Goal: Transaction & Acquisition: Book appointment/travel/reservation

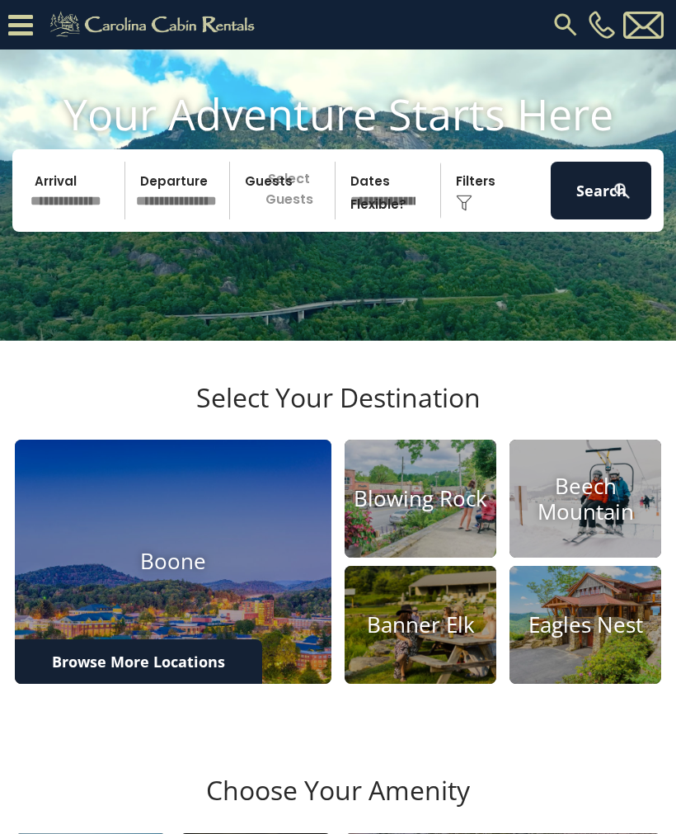
scroll to position [79, 0]
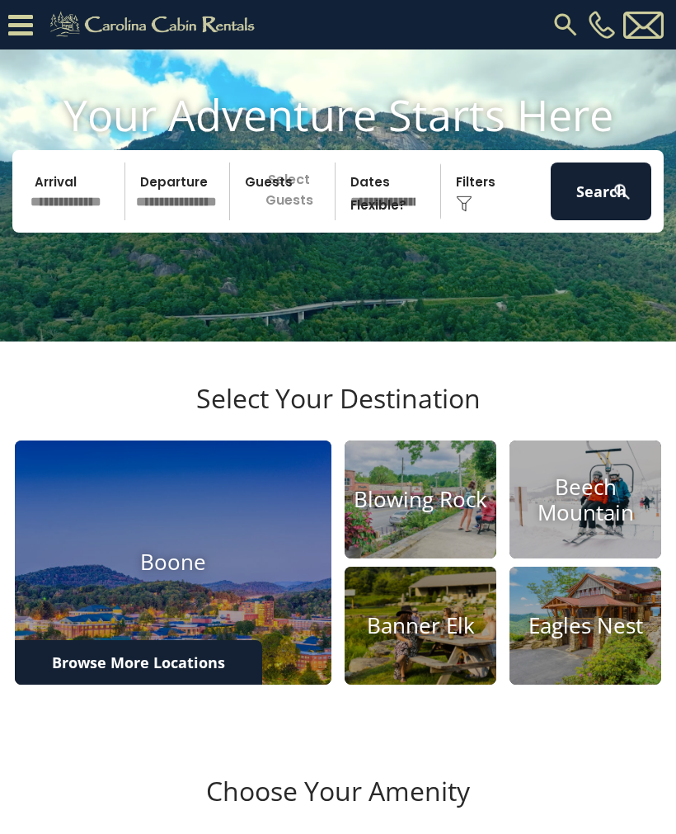
click at [449, 558] on img at bounding box center [421, 499] width 152 height 118
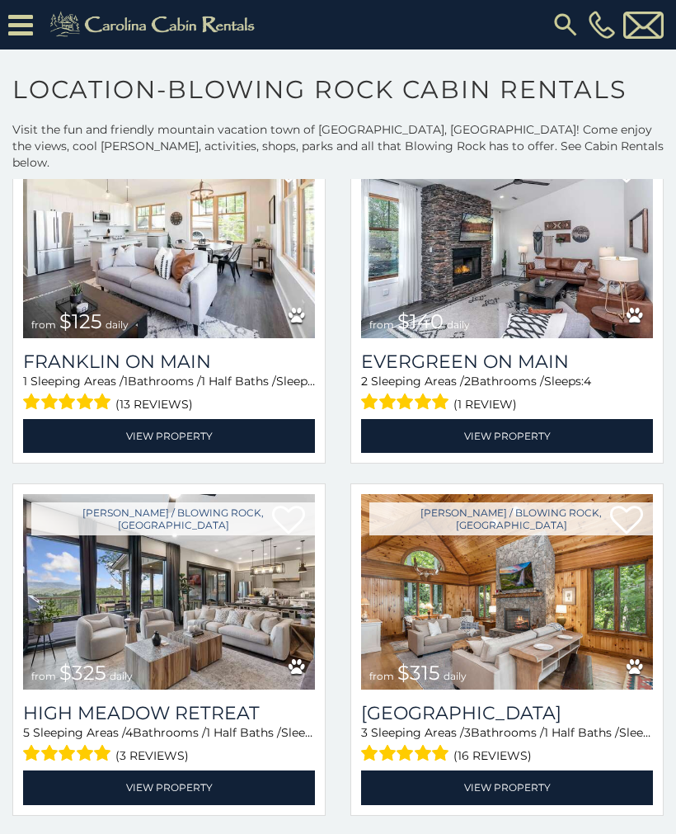
scroll to position [1180, 0]
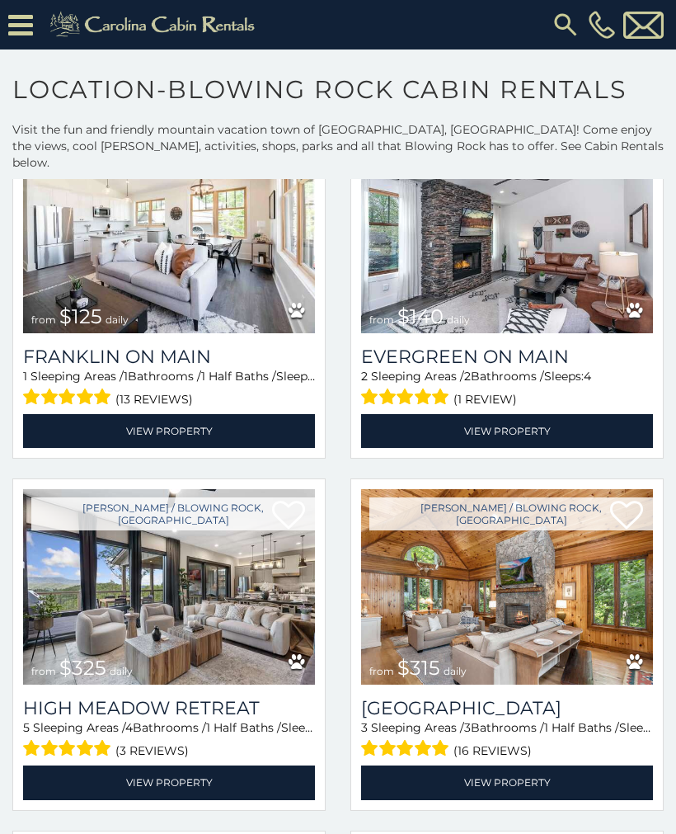
click at [68, 616] on img at bounding box center [169, 586] width 292 height 195
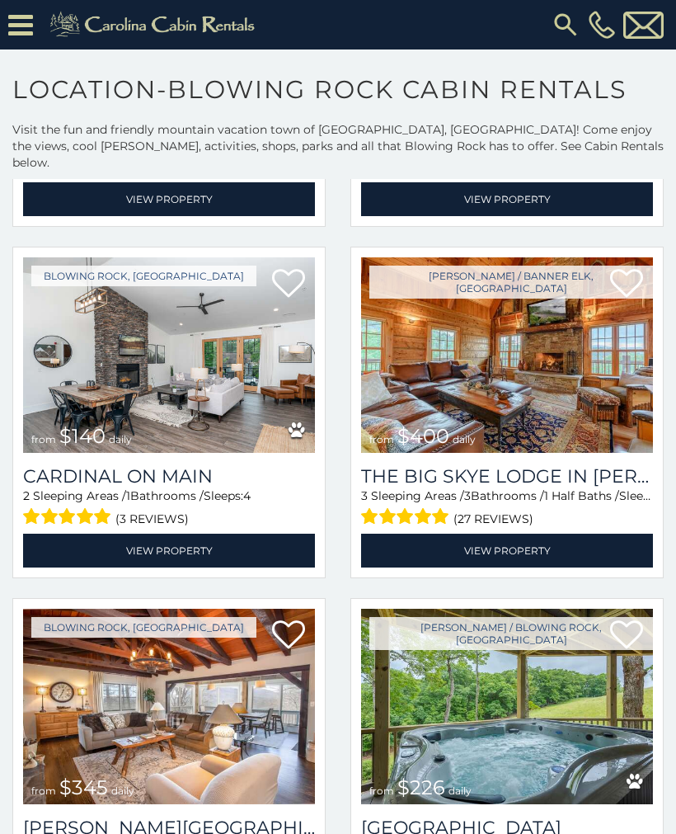
scroll to position [3168, 0]
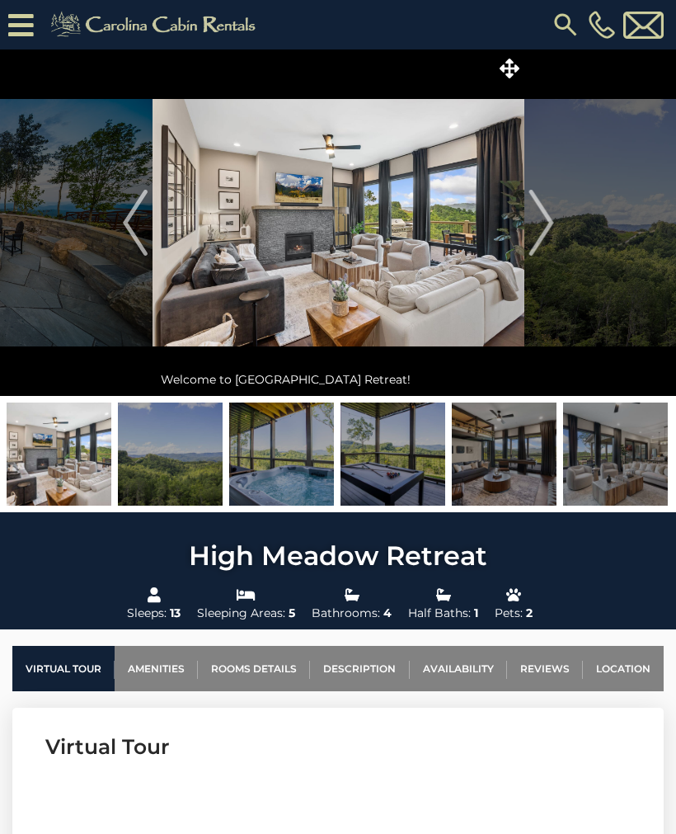
click at [555, 221] on button "Next" at bounding box center [541, 222] width 34 height 346
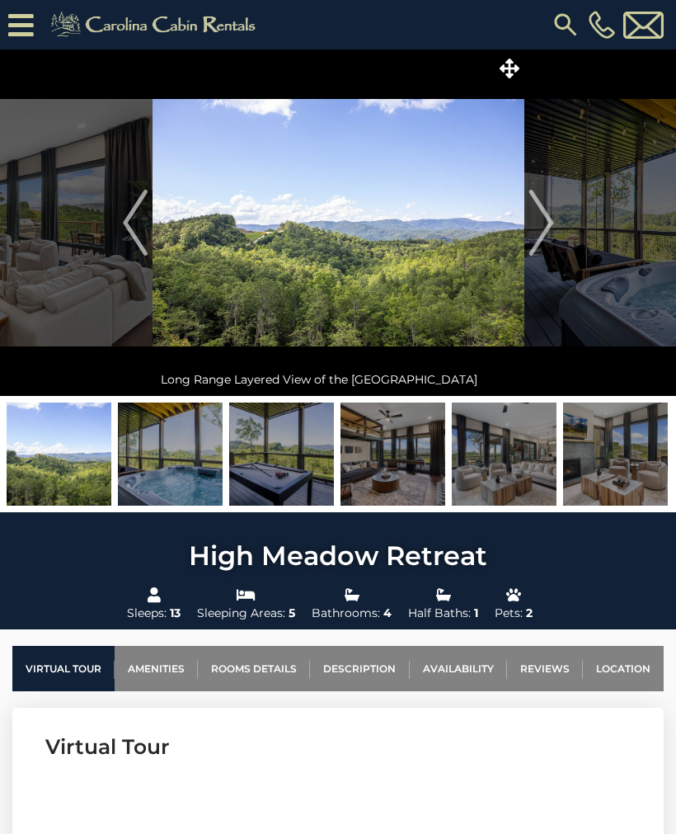
click at [553, 222] on button "Next" at bounding box center [541, 222] width 34 height 346
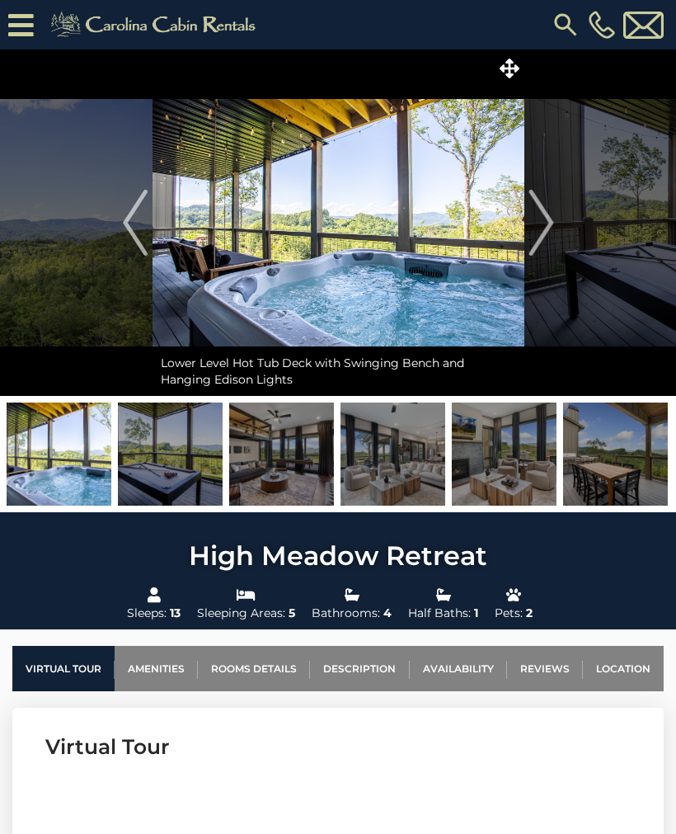
click at [546, 223] on img "Next" at bounding box center [541, 223] width 25 height 66
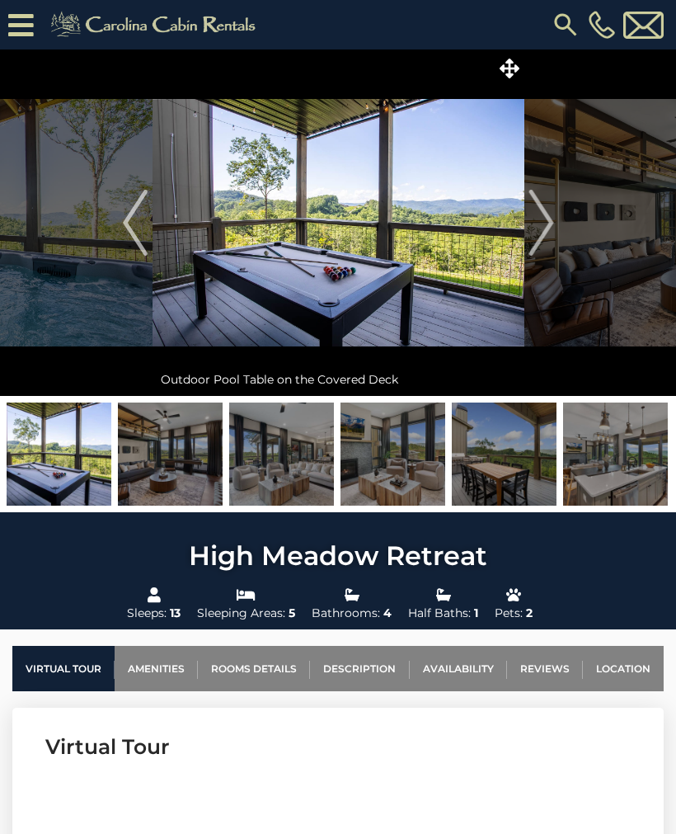
click at [557, 227] on button "Next" at bounding box center [541, 222] width 34 height 346
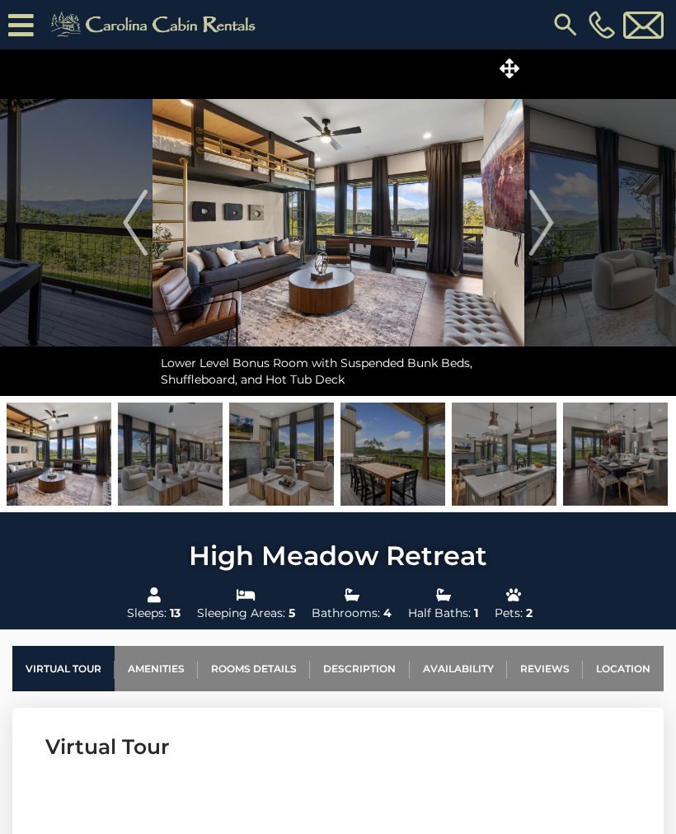
click at [552, 224] on img "Next" at bounding box center [541, 223] width 25 height 66
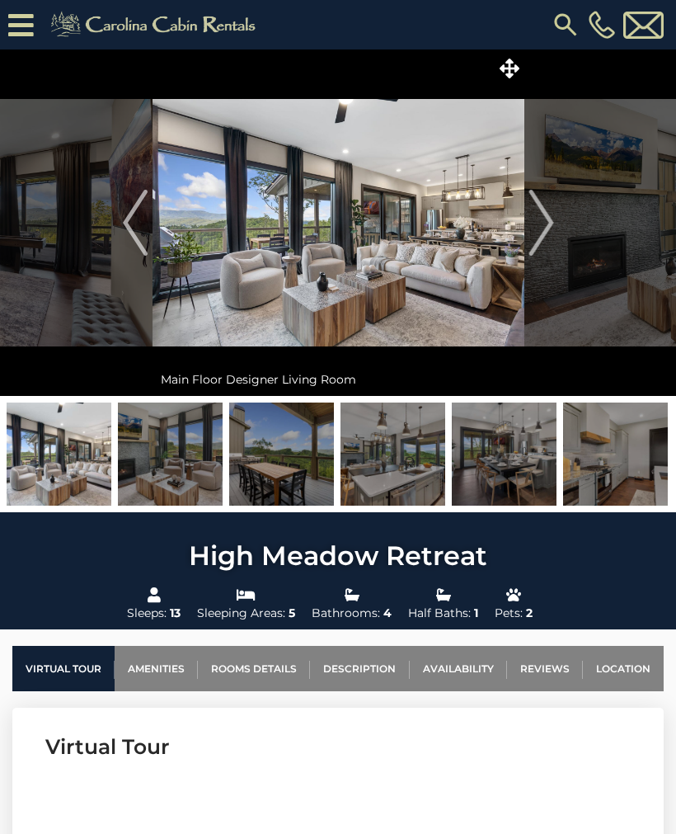
click at [556, 223] on button "Next" at bounding box center [541, 222] width 34 height 346
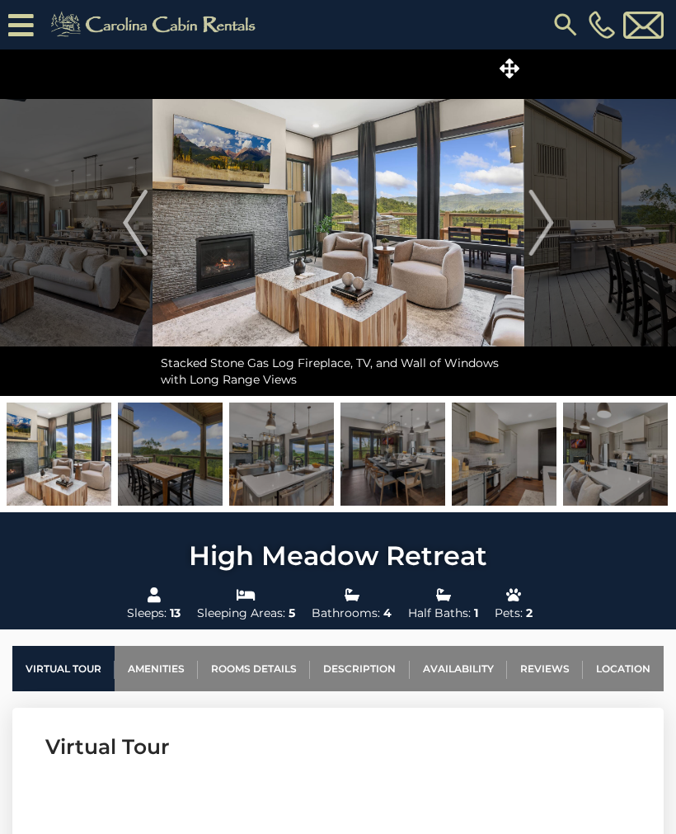
click at [548, 226] on img "Next" at bounding box center [541, 223] width 25 height 66
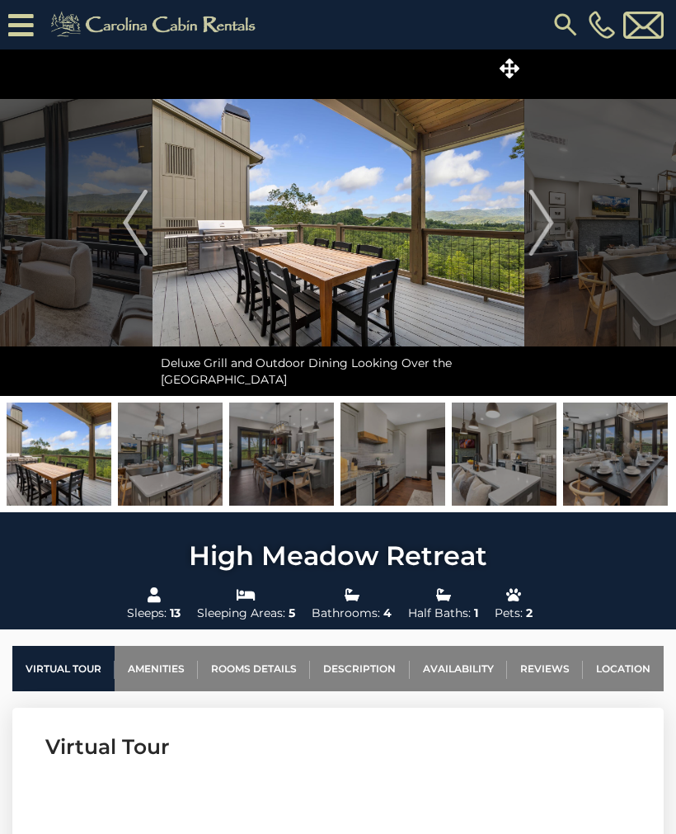
click at [542, 224] on img "Next" at bounding box center [541, 223] width 25 height 66
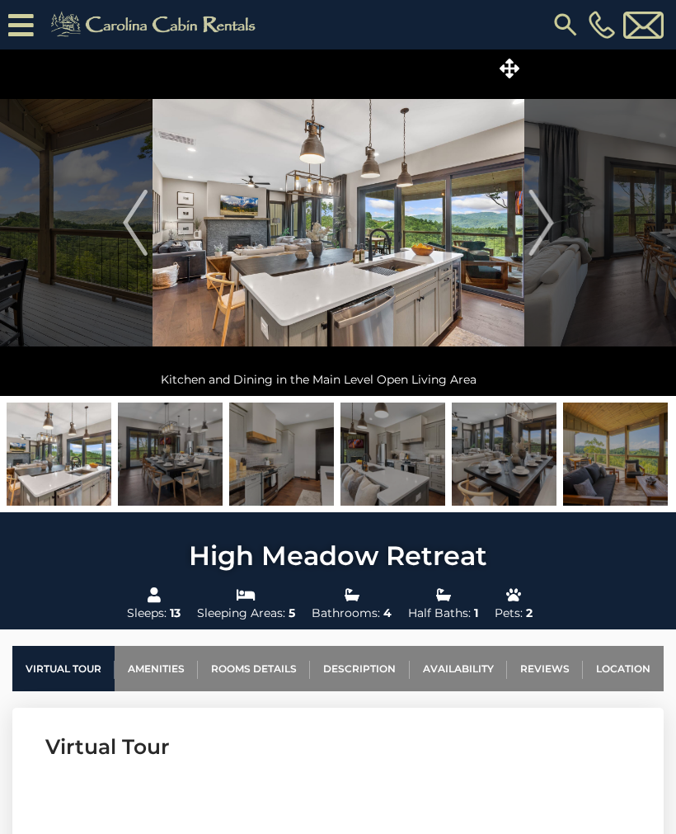
click at [552, 229] on img "Next" at bounding box center [541, 223] width 25 height 66
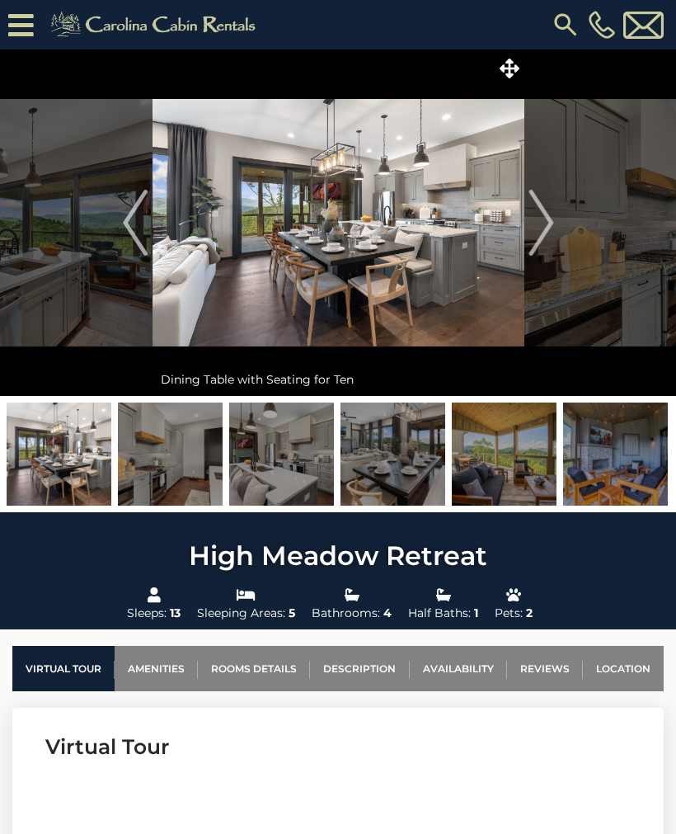
click at [544, 225] on img "Next" at bounding box center [541, 223] width 25 height 66
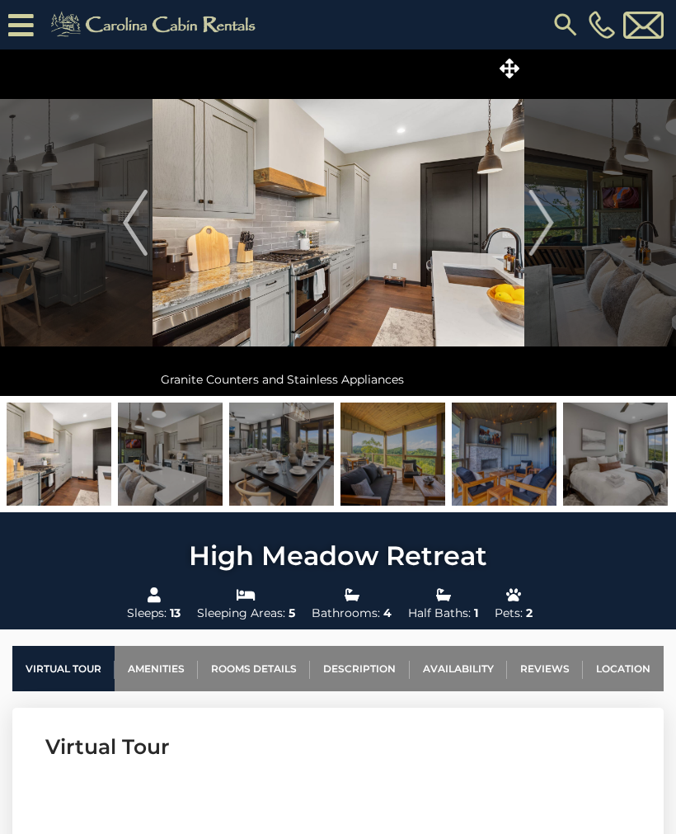
click at [546, 225] on img "Next" at bounding box center [541, 223] width 25 height 66
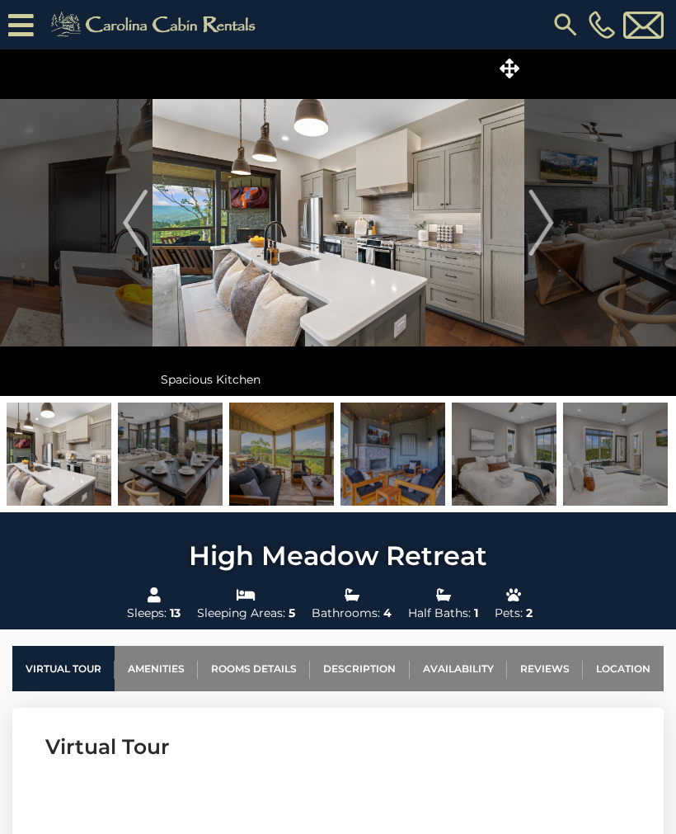
click at [543, 236] on img "Next" at bounding box center [541, 223] width 25 height 66
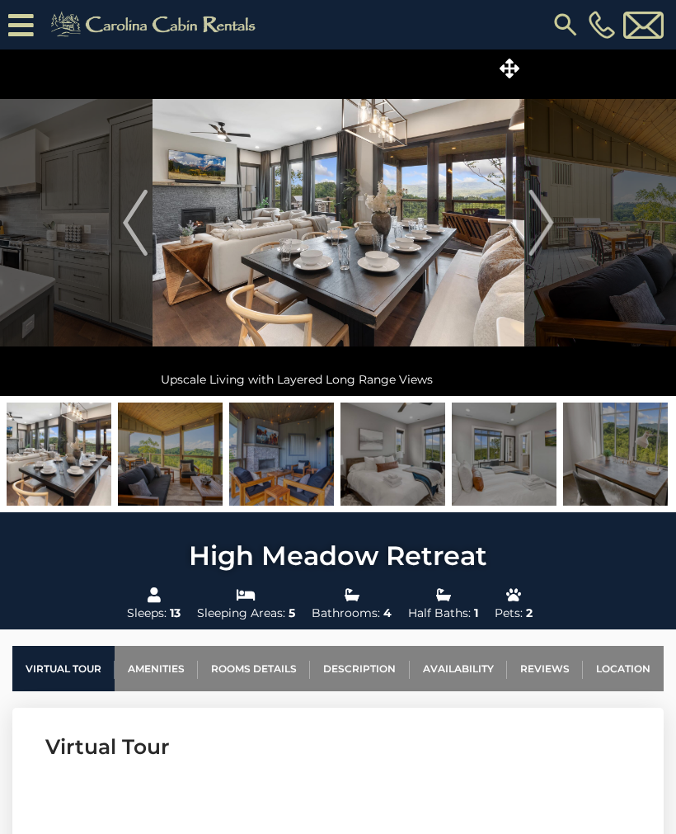
click at [547, 228] on img "Next" at bounding box center [541, 223] width 25 height 66
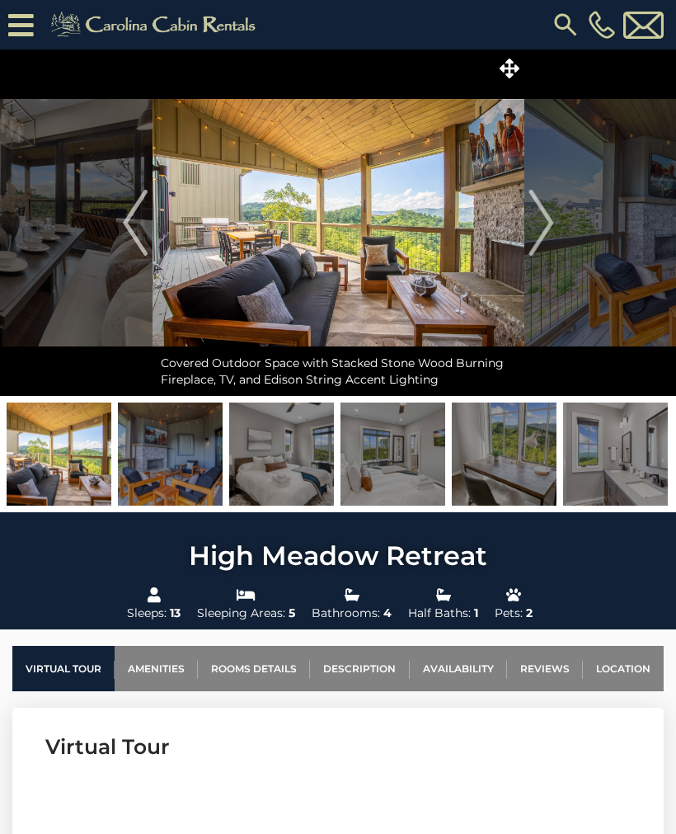
click at [553, 237] on img "Next" at bounding box center [541, 223] width 25 height 66
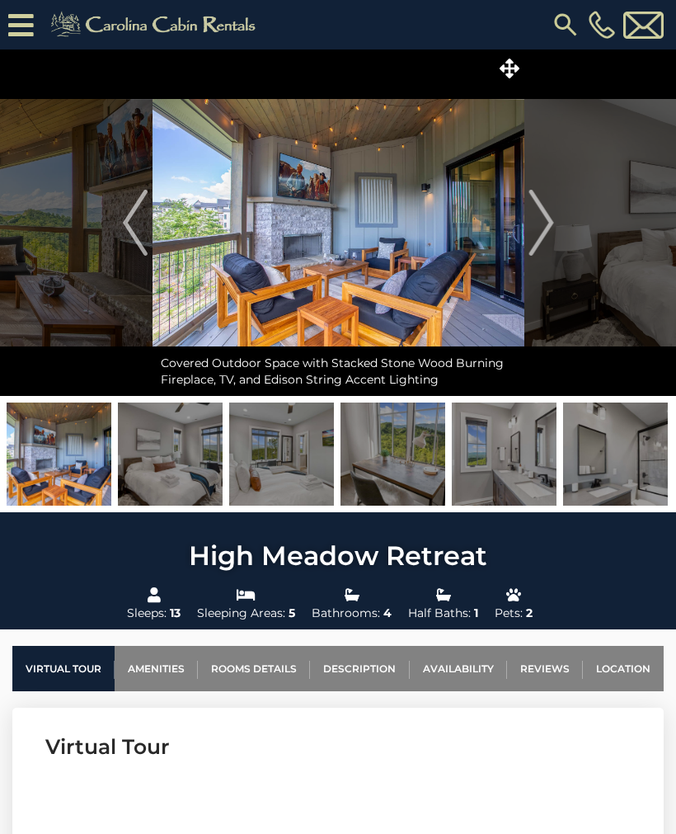
click at [556, 239] on button "Next" at bounding box center [541, 222] width 34 height 346
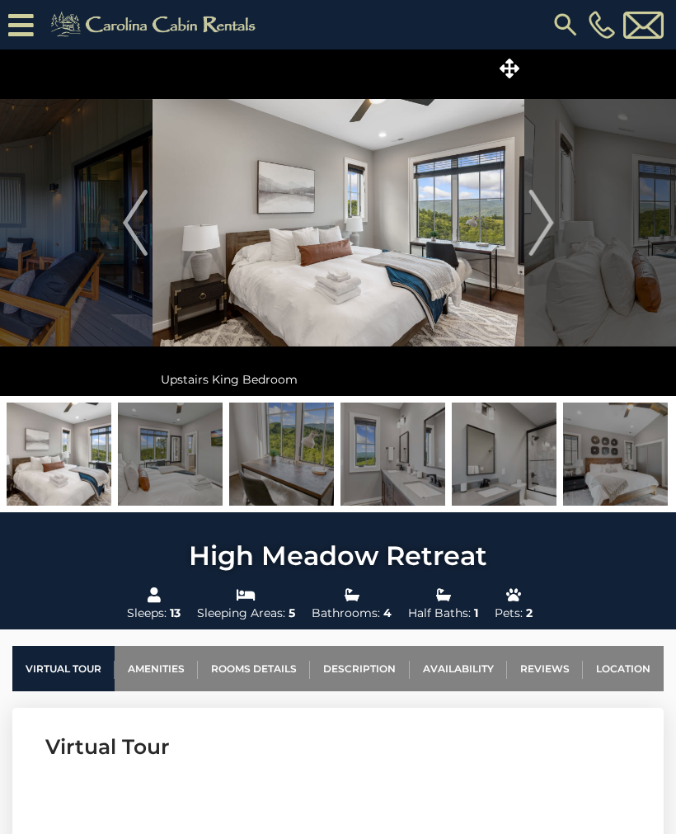
click at [549, 231] on img "Next" at bounding box center [541, 223] width 25 height 66
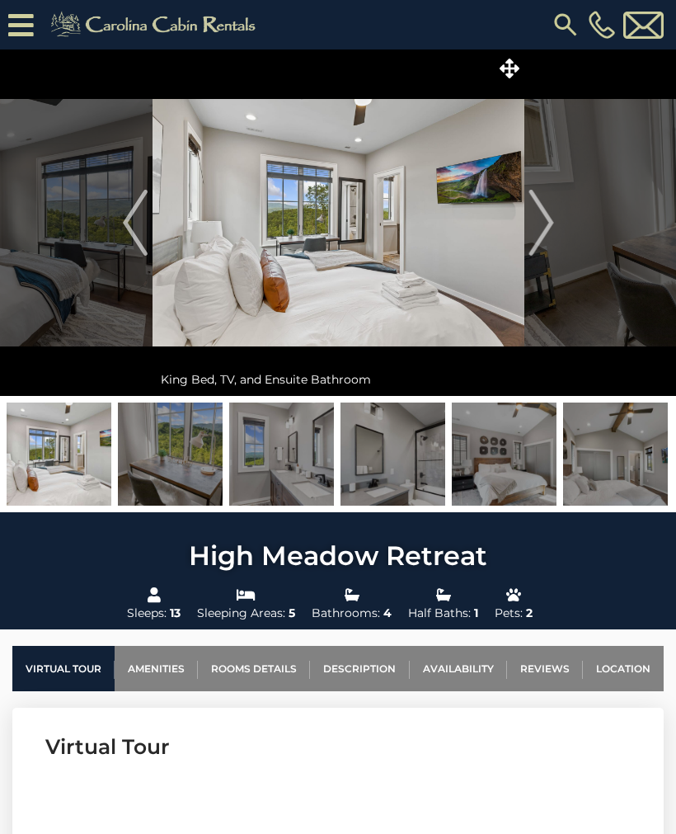
click at [553, 228] on img "Next" at bounding box center [541, 223] width 25 height 66
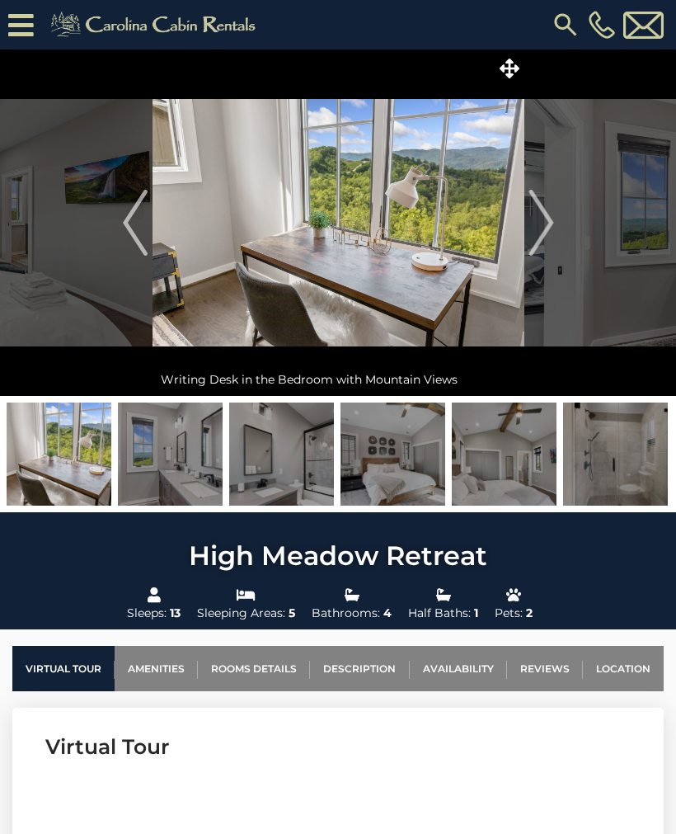
click at [542, 228] on img "Next" at bounding box center [541, 223] width 25 height 66
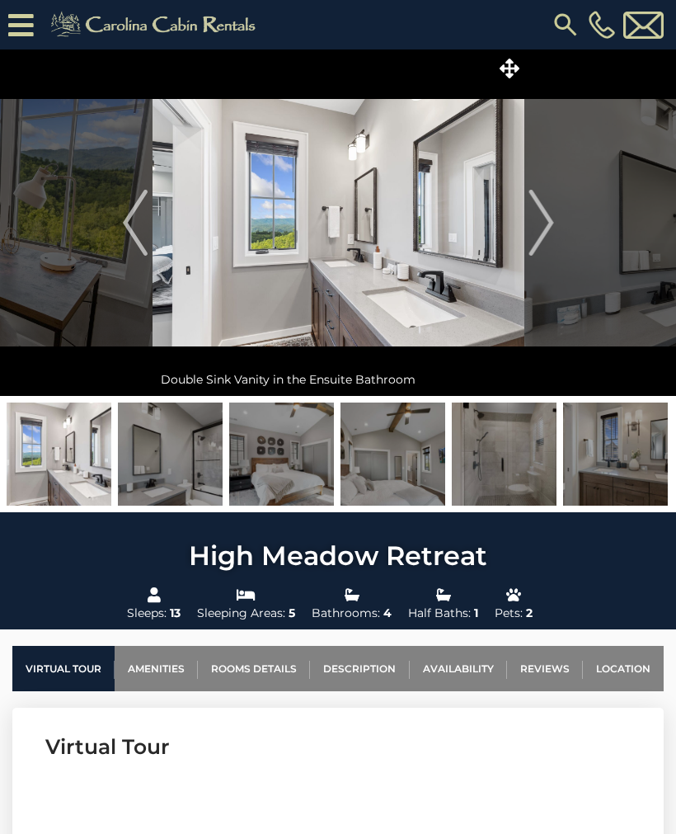
click at [553, 223] on img "Next" at bounding box center [541, 223] width 25 height 66
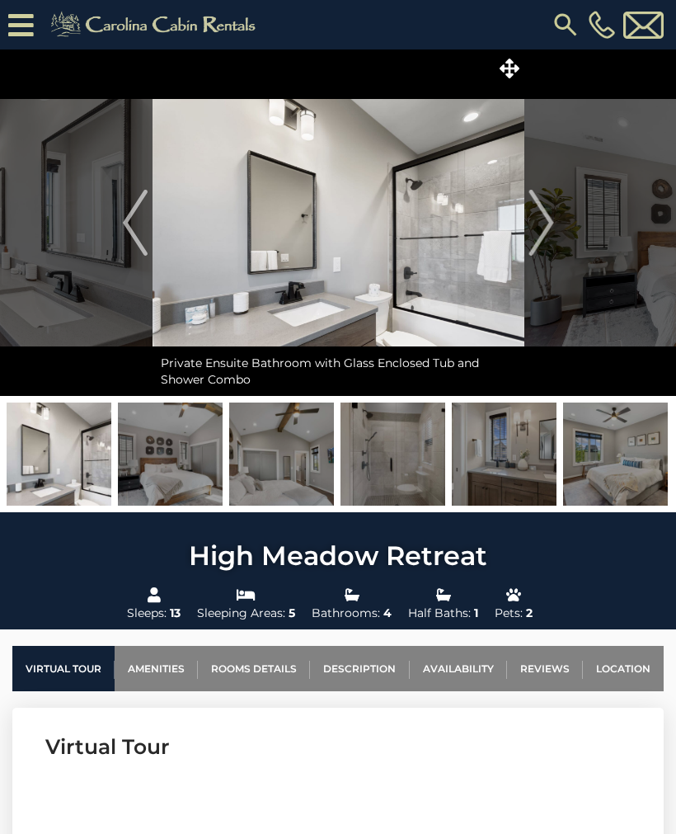
click at [551, 224] on img "Next" at bounding box center [541, 223] width 25 height 66
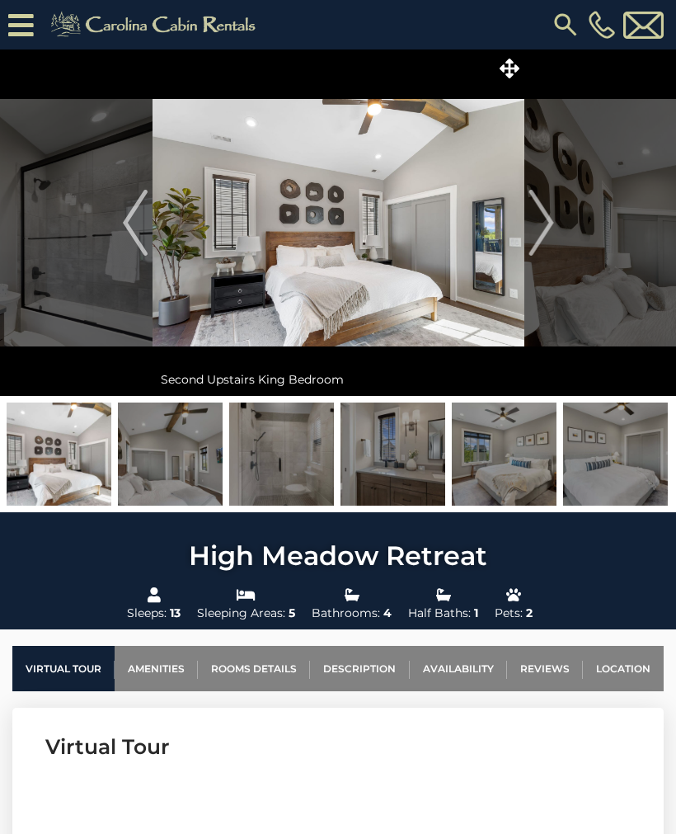
click at [547, 215] on img "Next" at bounding box center [541, 223] width 25 height 66
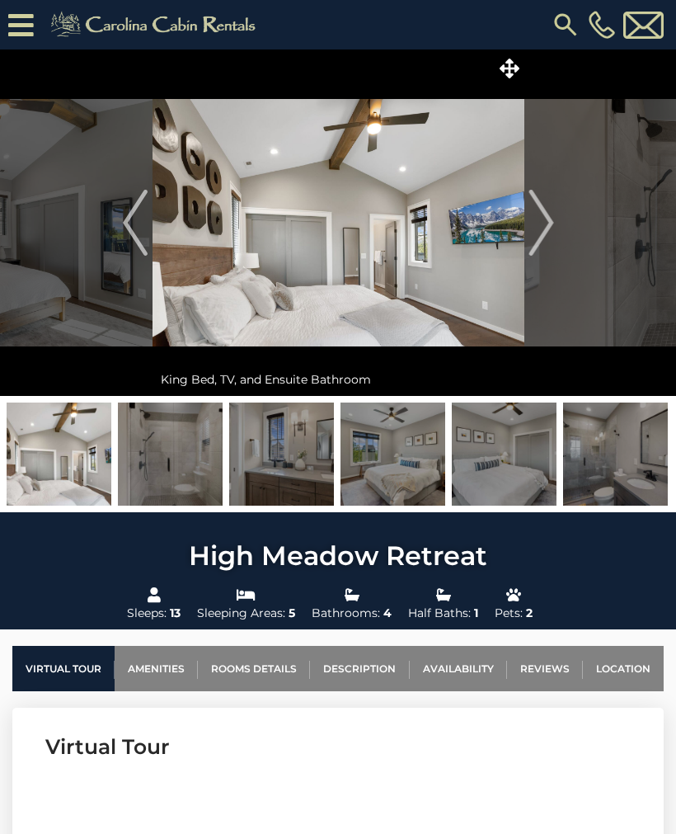
click at [553, 224] on img "Next" at bounding box center [541, 223] width 25 height 66
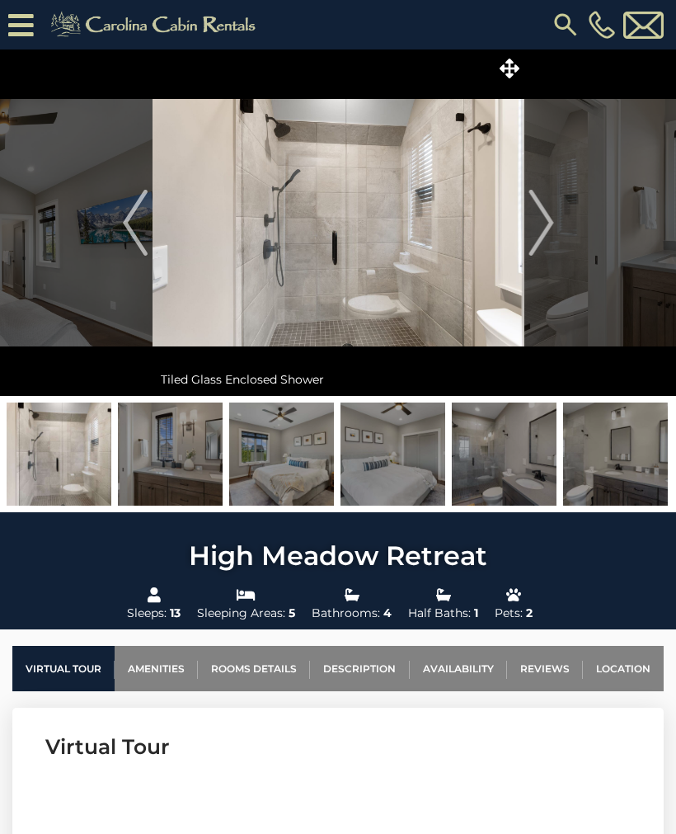
click at [554, 228] on button "Next" at bounding box center [541, 222] width 34 height 346
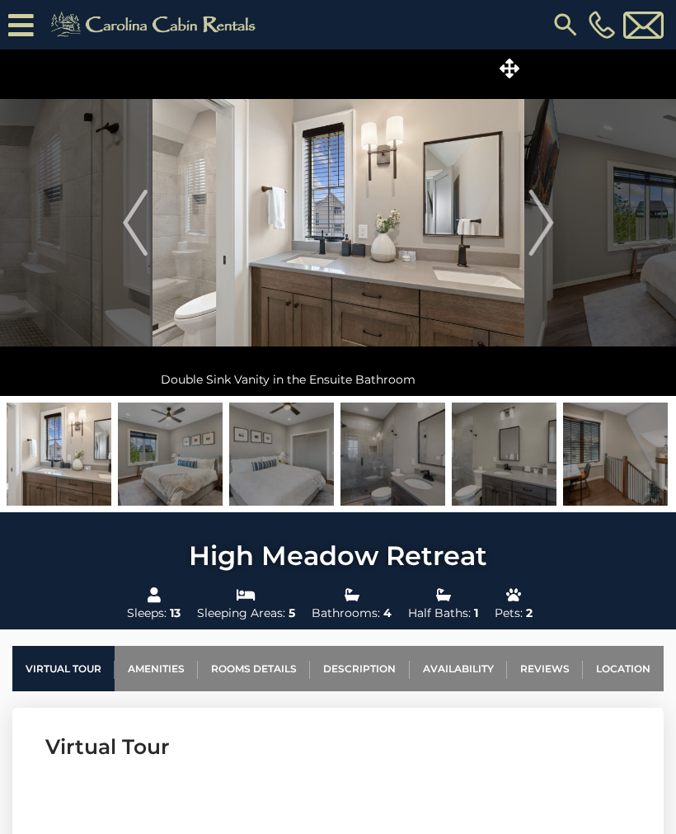
click at [551, 228] on img "Next" at bounding box center [541, 223] width 25 height 66
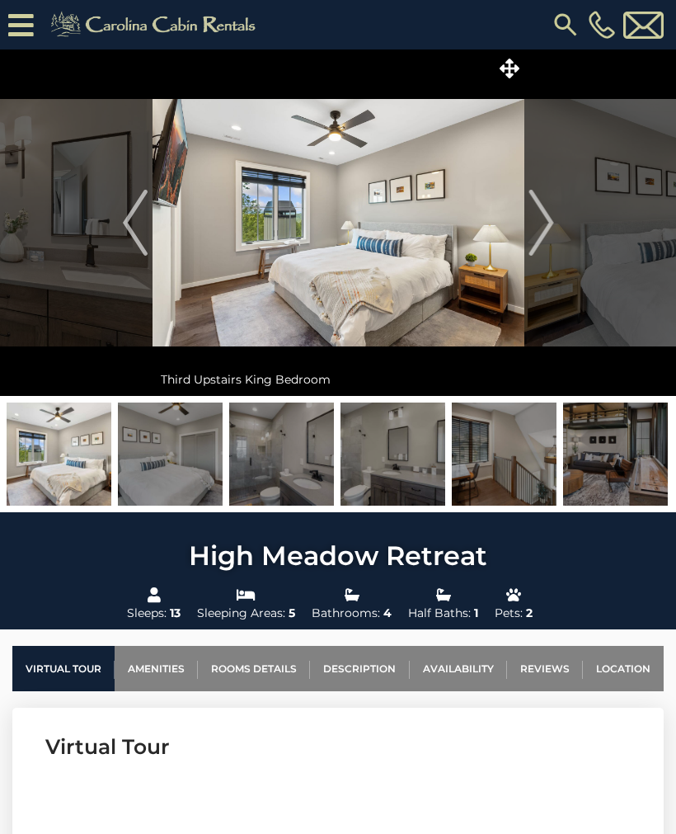
click at [557, 227] on button "Next" at bounding box center [541, 222] width 34 height 346
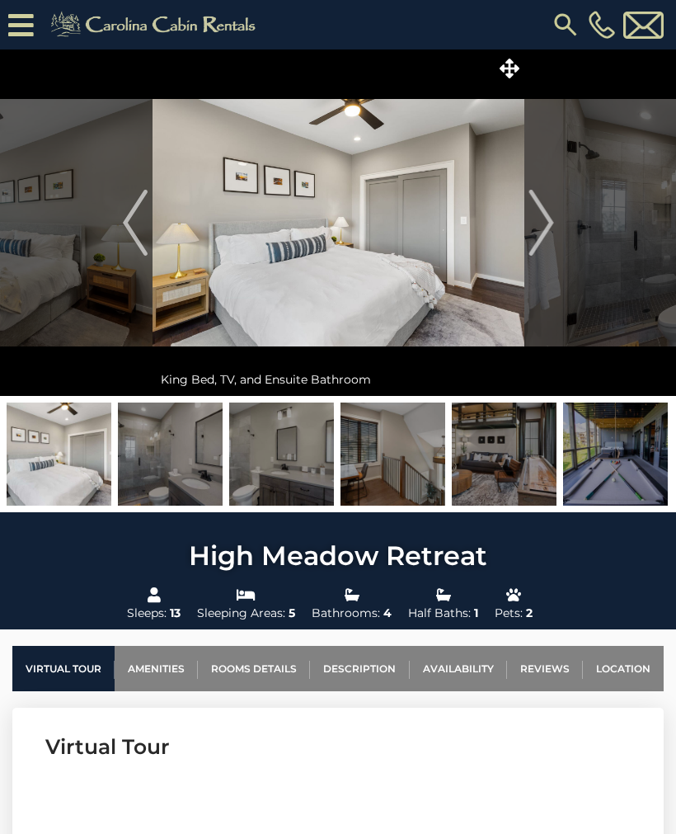
click at [557, 231] on button "Next" at bounding box center [541, 222] width 34 height 346
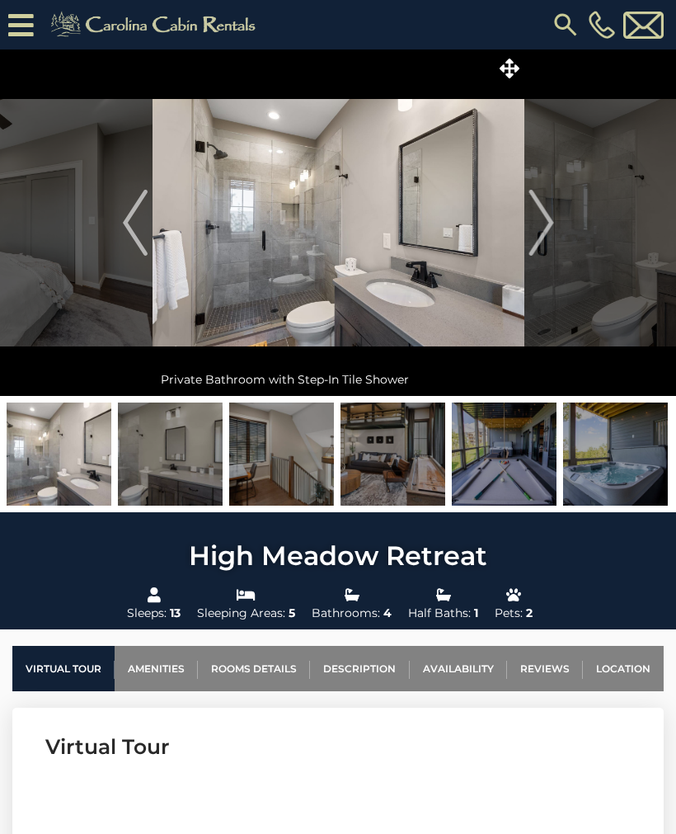
click at [545, 223] on img "Next" at bounding box center [541, 223] width 25 height 66
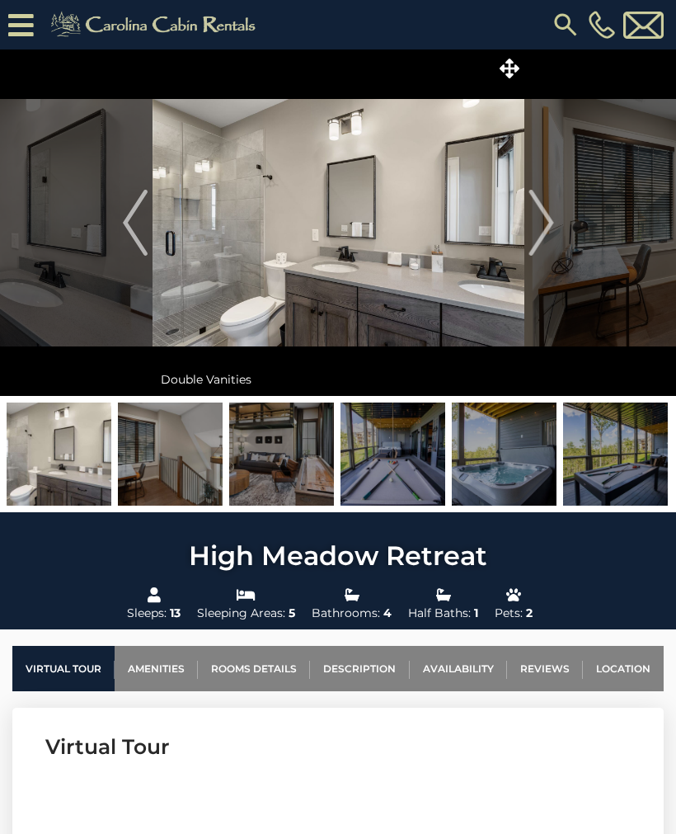
click at [548, 225] on img "Next" at bounding box center [541, 223] width 25 height 66
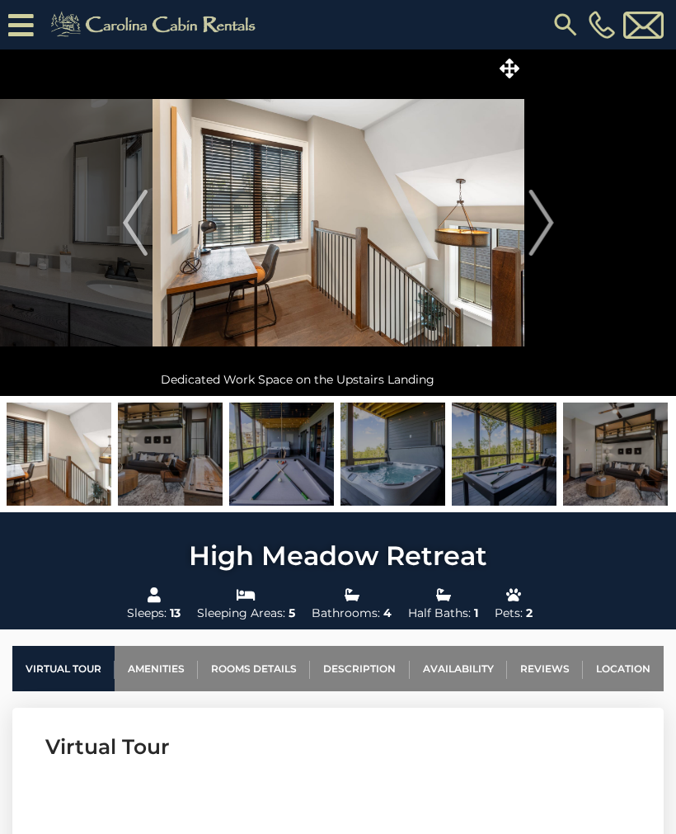
click at [547, 221] on img "Next" at bounding box center [541, 223] width 25 height 66
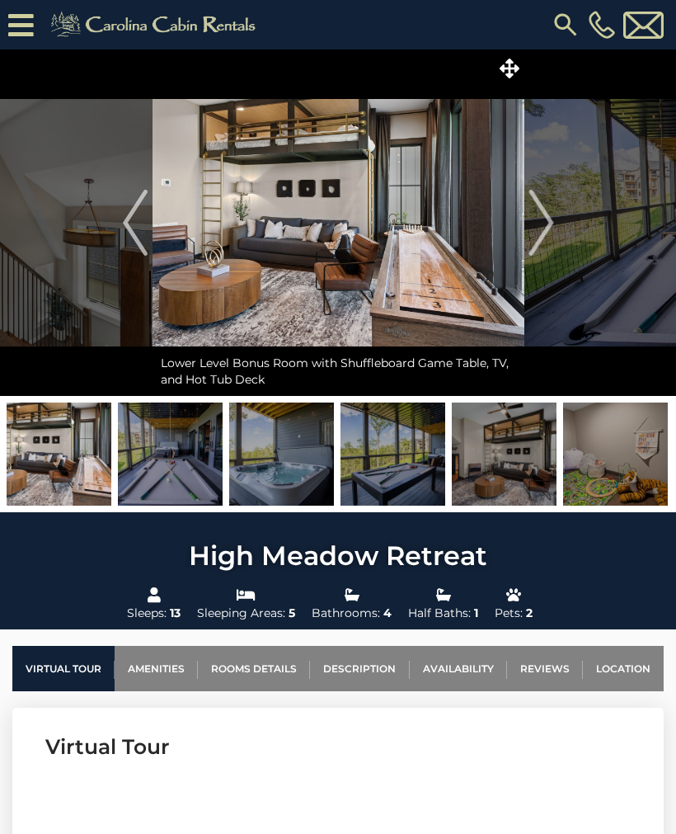
click at [543, 213] on img "Next" at bounding box center [541, 223] width 25 height 66
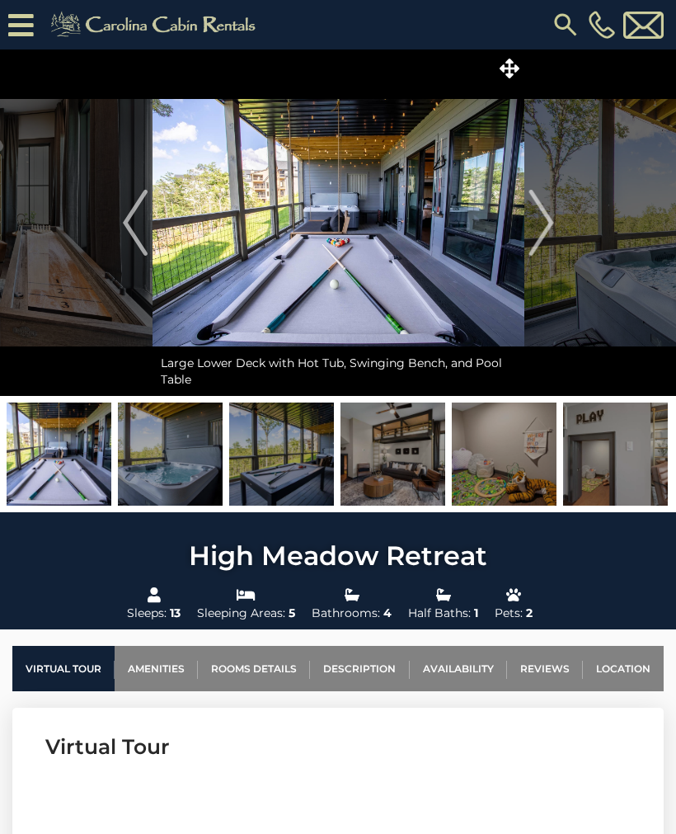
click at [546, 217] on img "Next" at bounding box center [541, 223] width 25 height 66
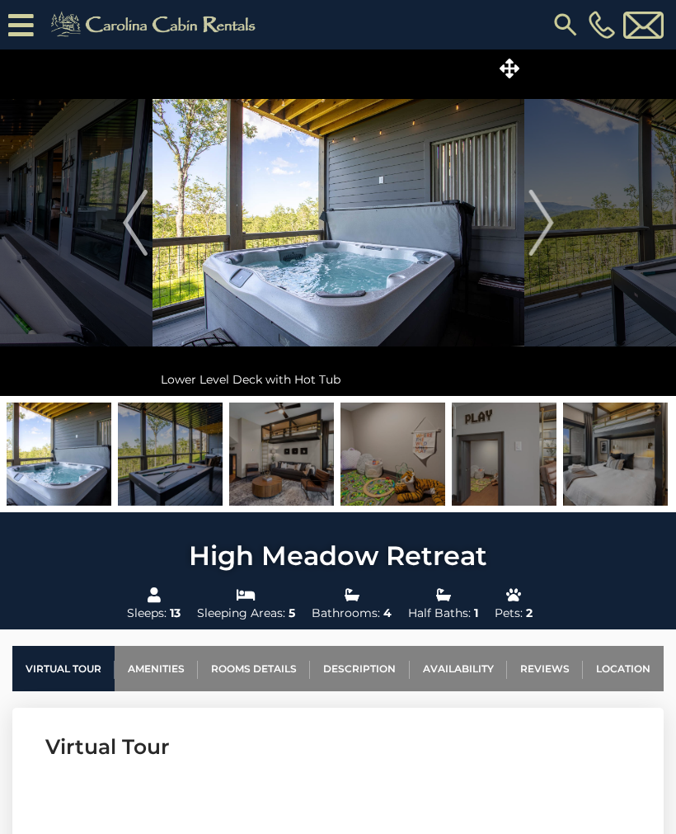
click at [544, 216] on img "Next" at bounding box center [541, 223] width 25 height 66
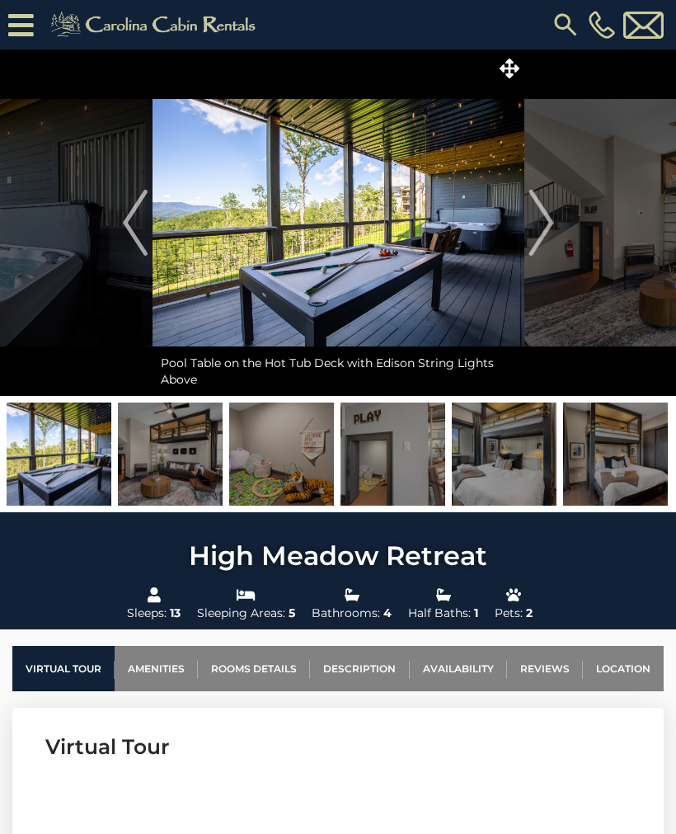
click at [545, 220] on img "Next" at bounding box center [541, 223] width 25 height 66
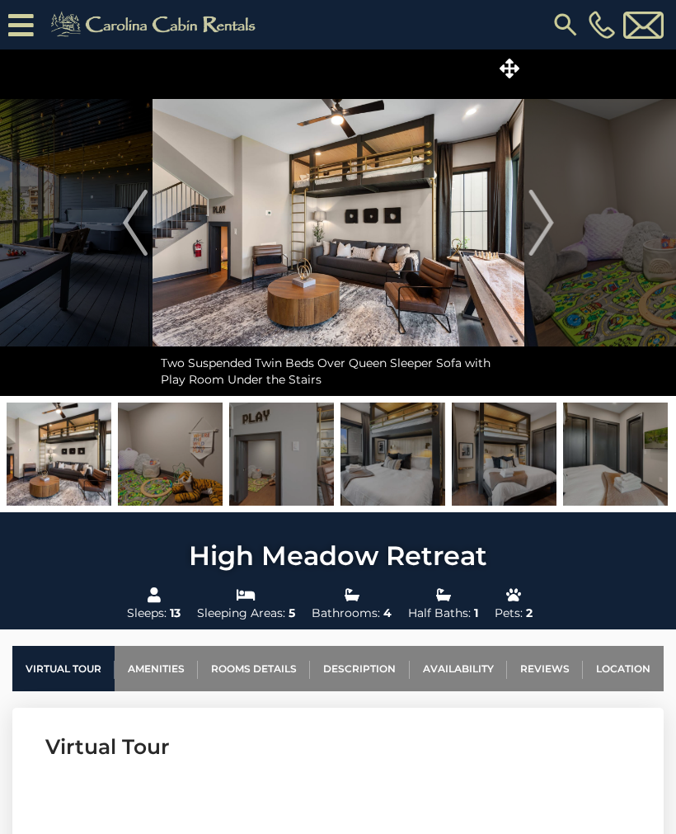
click at [546, 223] on img "Next" at bounding box center [541, 223] width 25 height 66
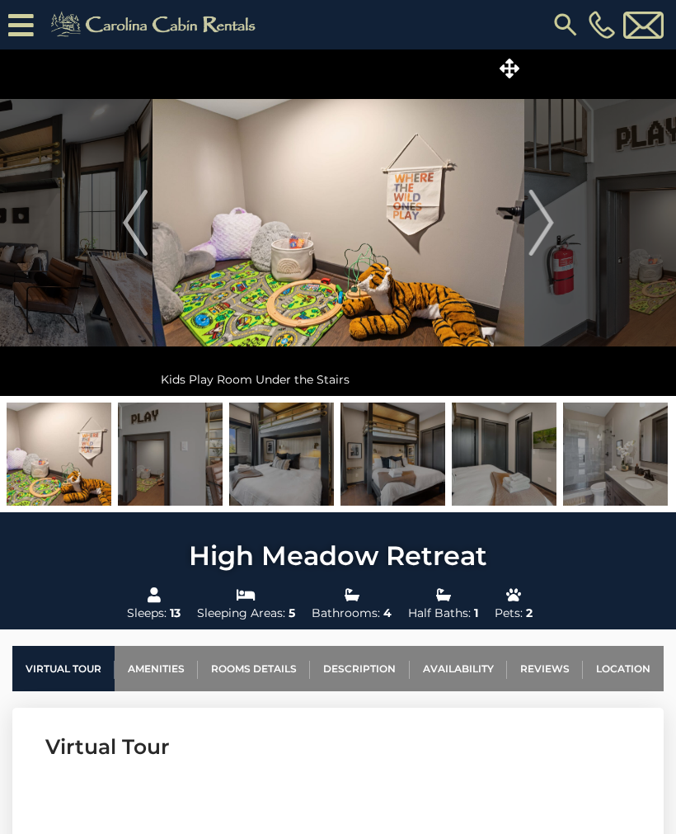
click at [544, 217] on img "Next" at bounding box center [541, 223] width 25 height 66
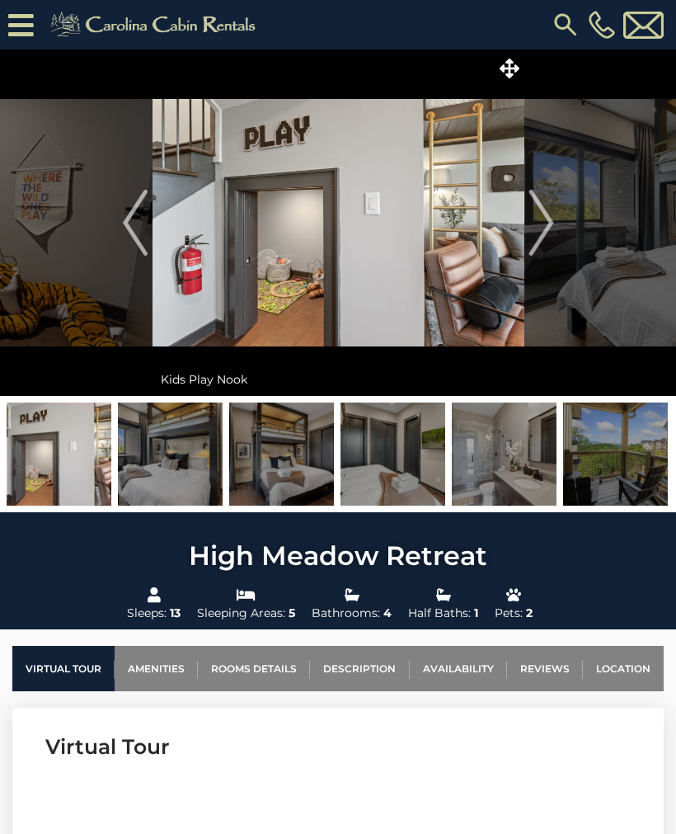
click at [551, 221] on img "Next" at bounding box center [541, 223] width 25 height 66
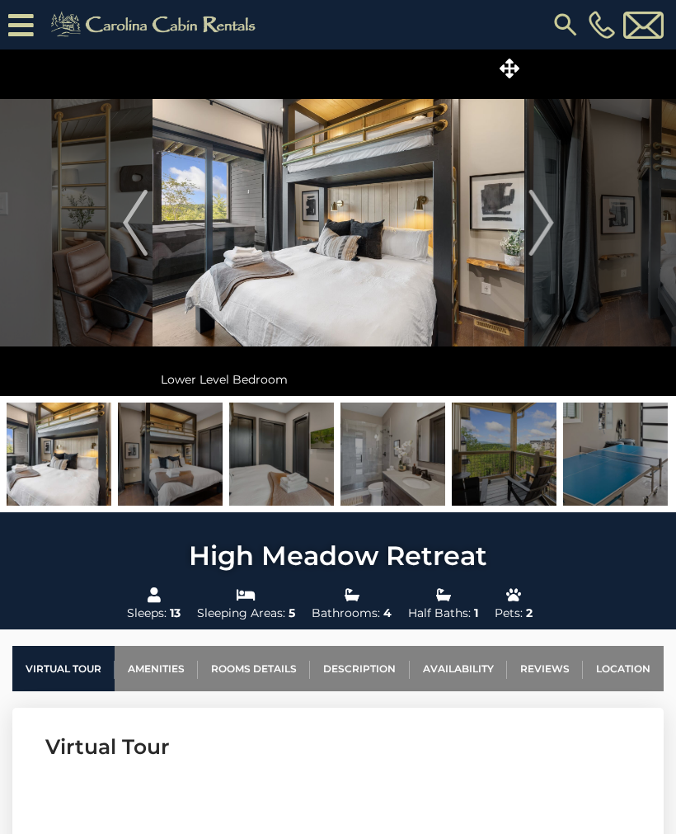
click at [544, 216] on img "Next" at bounding box center [541, 223] width 25 height 66
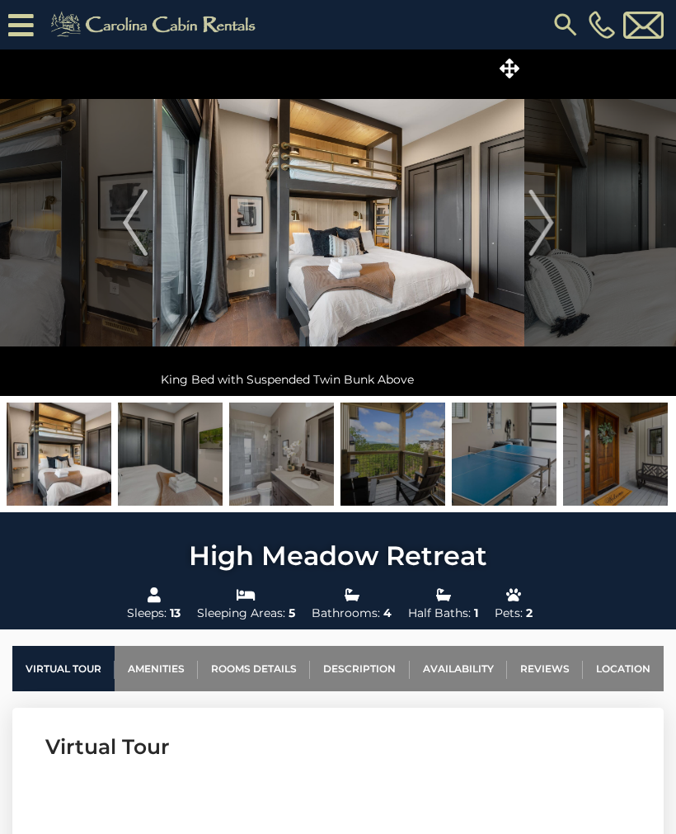
click at [544, 214] on img "Next" at bounding box center [541, 223] width 25 height 66
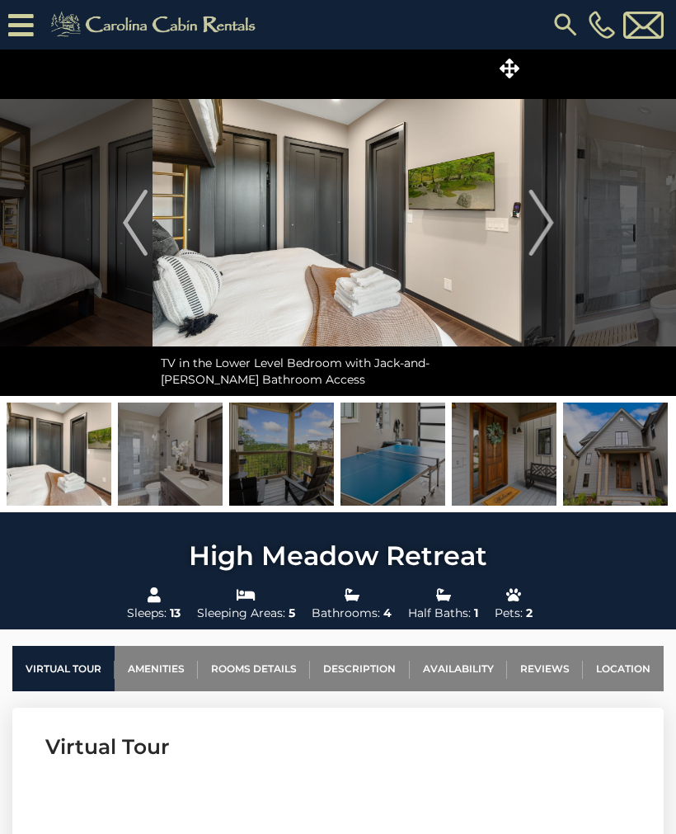
click at [545, 215] on img "Next" at bounding box center [541, 223] width 25 height 66
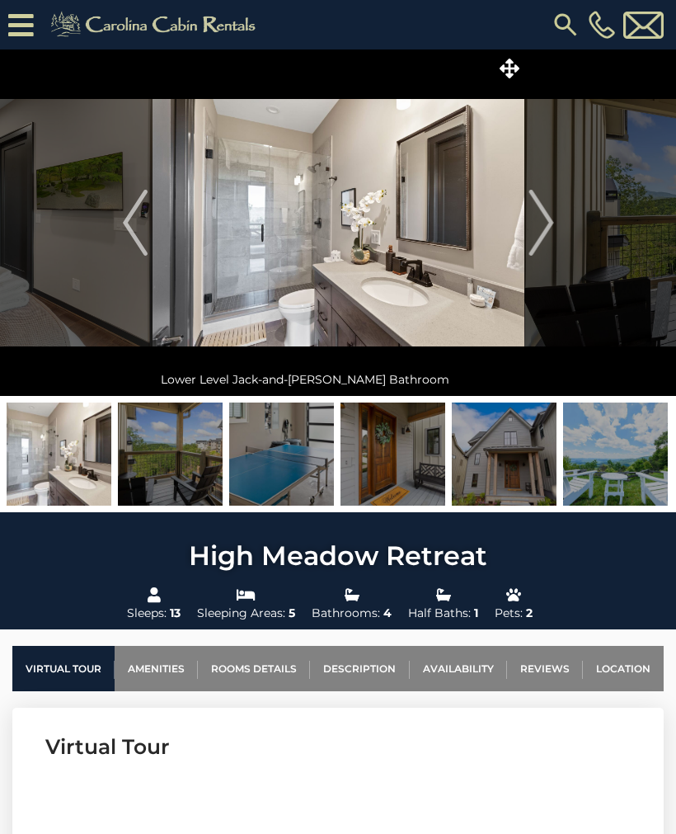
click at [545, 215] on img "Next" at bounding box center [541, 223] width 25 height 66
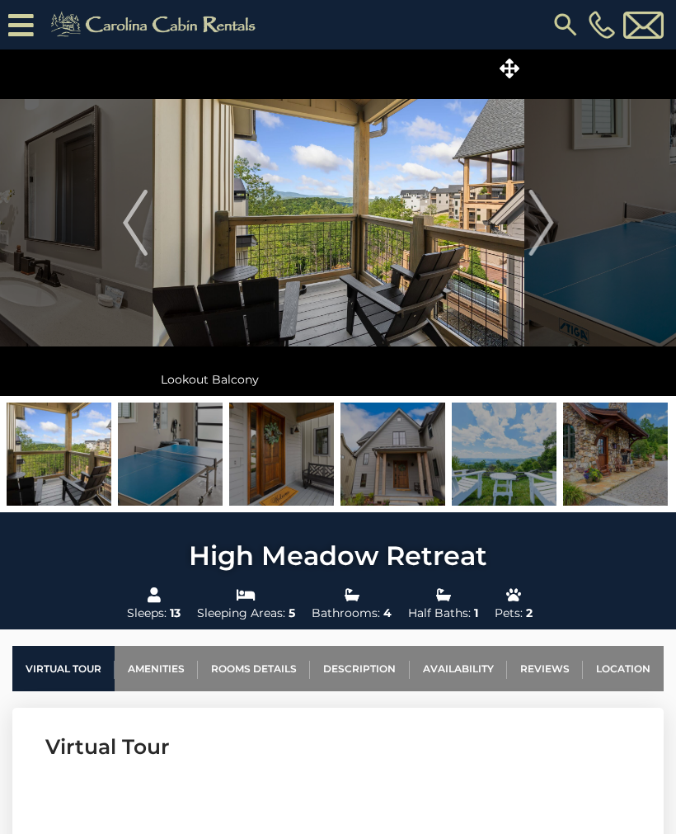
click at [549, 224] on img "Next" at bounding box center [541, 223] width 25 height 66
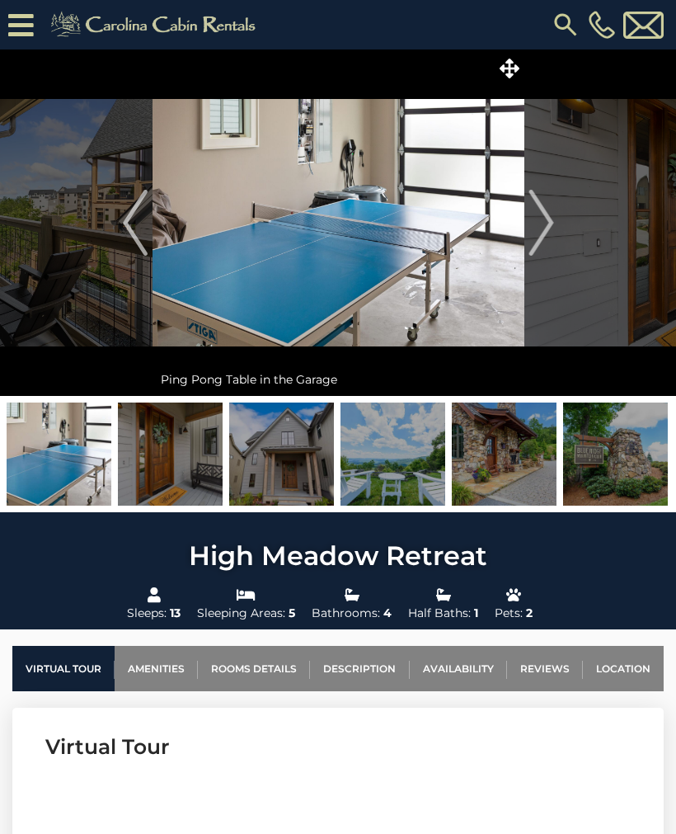
click at [553, 223] on img "Next" at bounding box center [541, 223] width 25 height 66
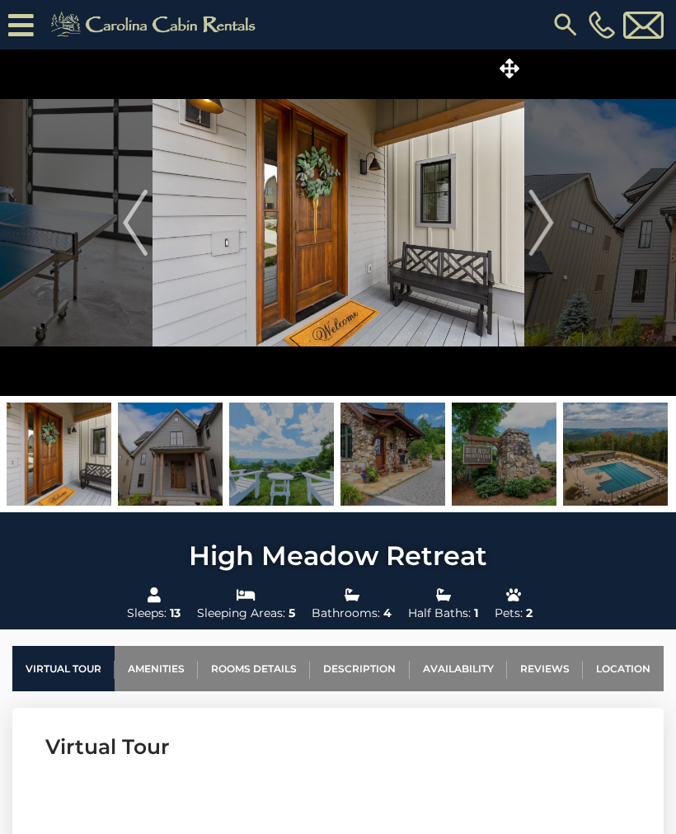
click at [553, 223] on button "Next" at bounding box center [541, 222] width 34 height 346
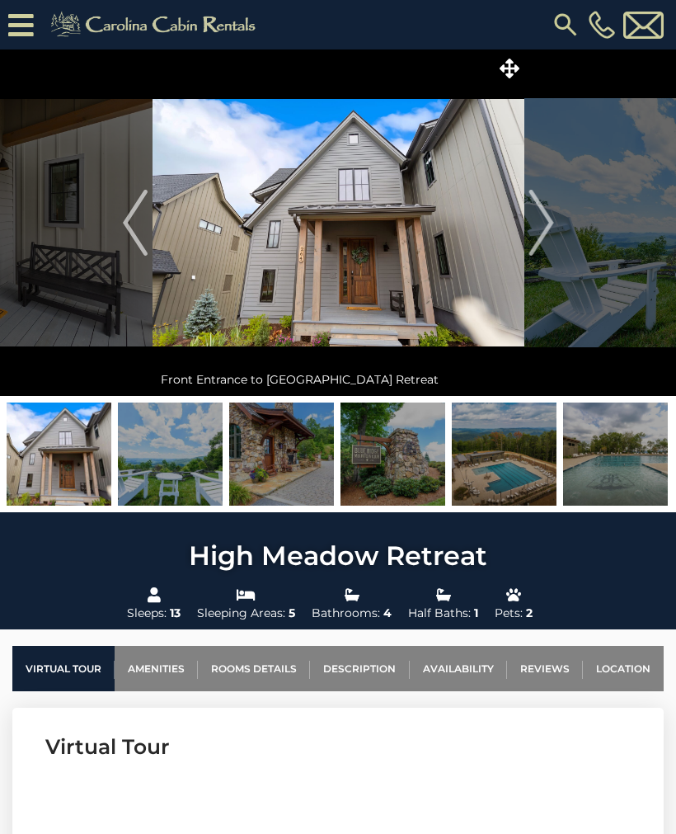
click at [555, 224] on button "Next" at bounding box center [541, 222] width 34 height 346
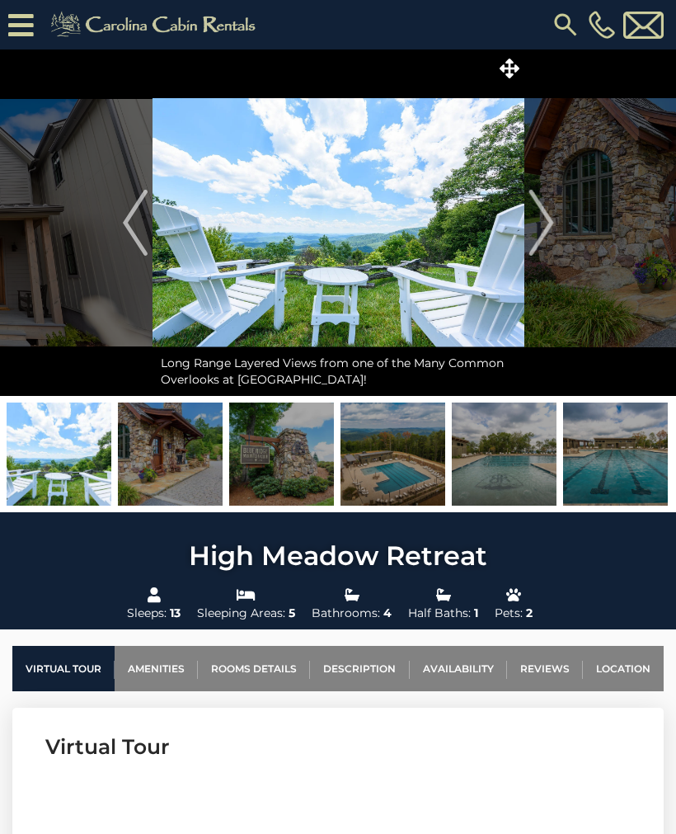
click at [550, 223] on img "Next" at bounding box center [541, 223] width 25 height 66
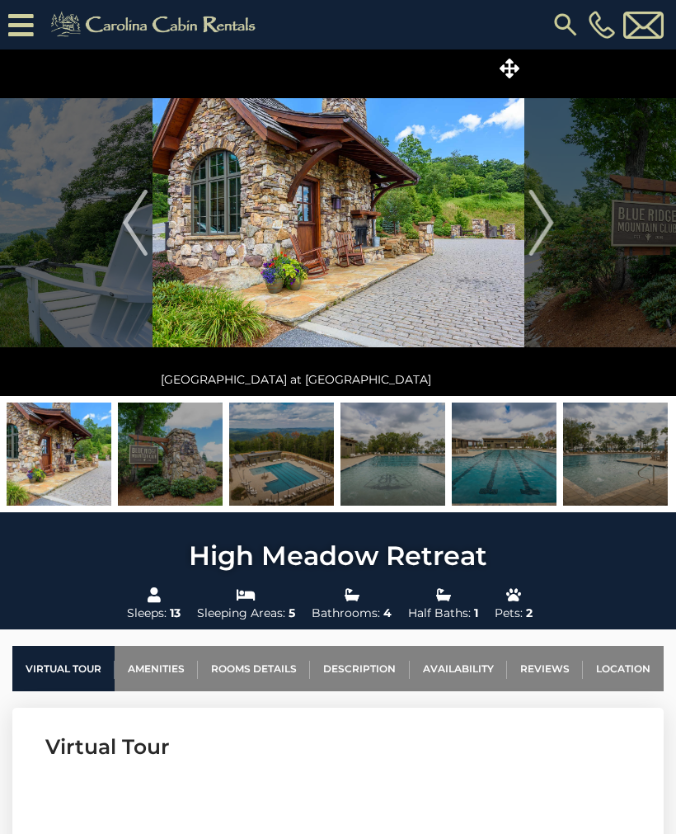
click at [551, 219] on img "Next" at bounding box center [541, 223] width 25 height 66
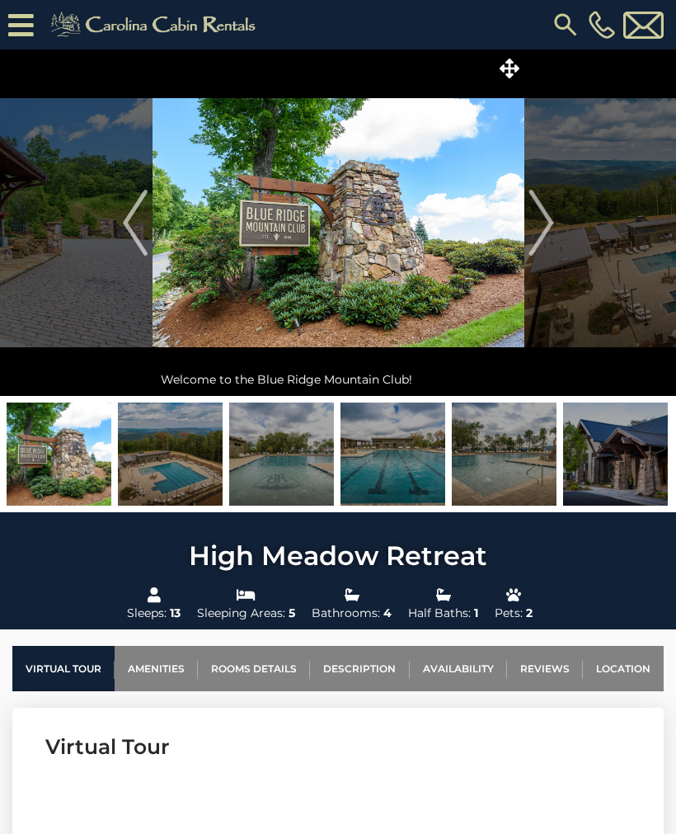
click at [541, 223] on img "Next" at bounding box center [541, 223] width 25 height 66
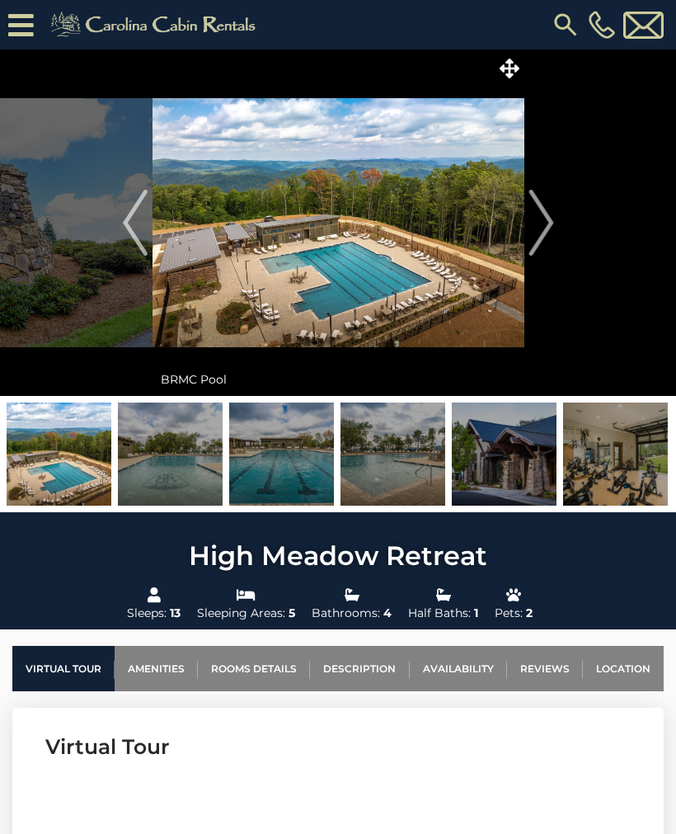
click at [545, 220] on img "Next" at bounding box center [541, 223] width 25 height 66
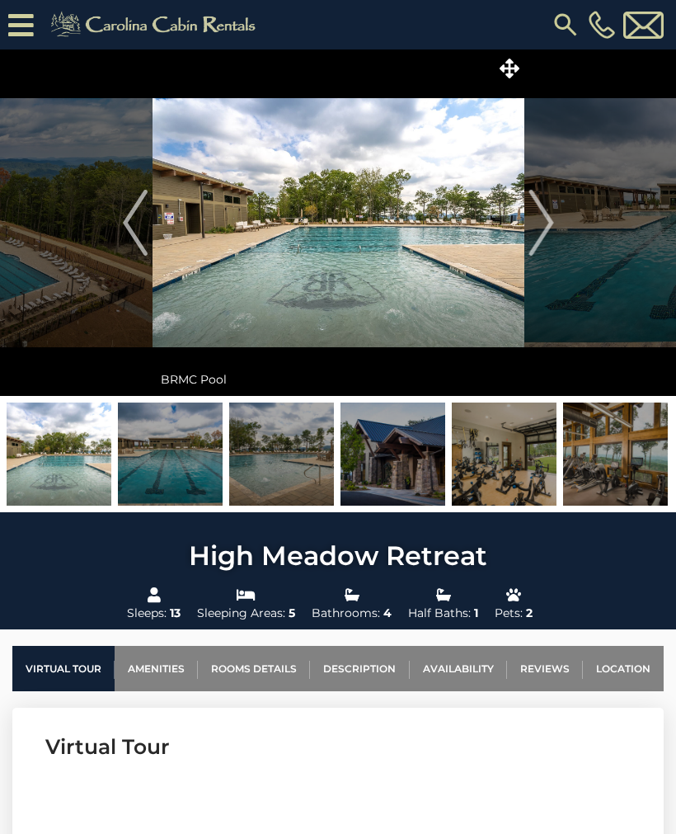
click at [544, 222] on img "Next" at bounding box center [541, 223] width 25 height 66
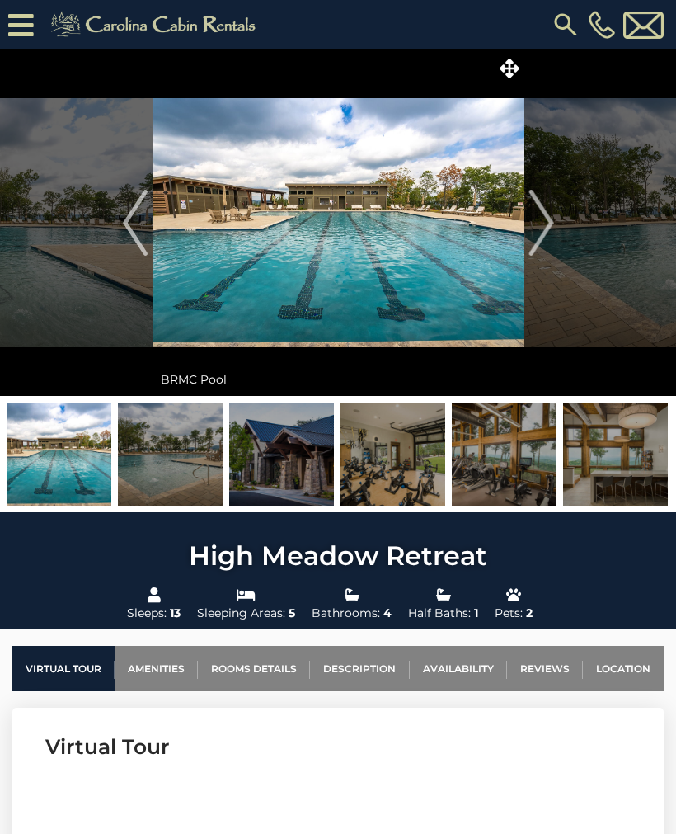
click at [544, 222] on img "Next" at bounding box center [541, 223] width 25 height 66
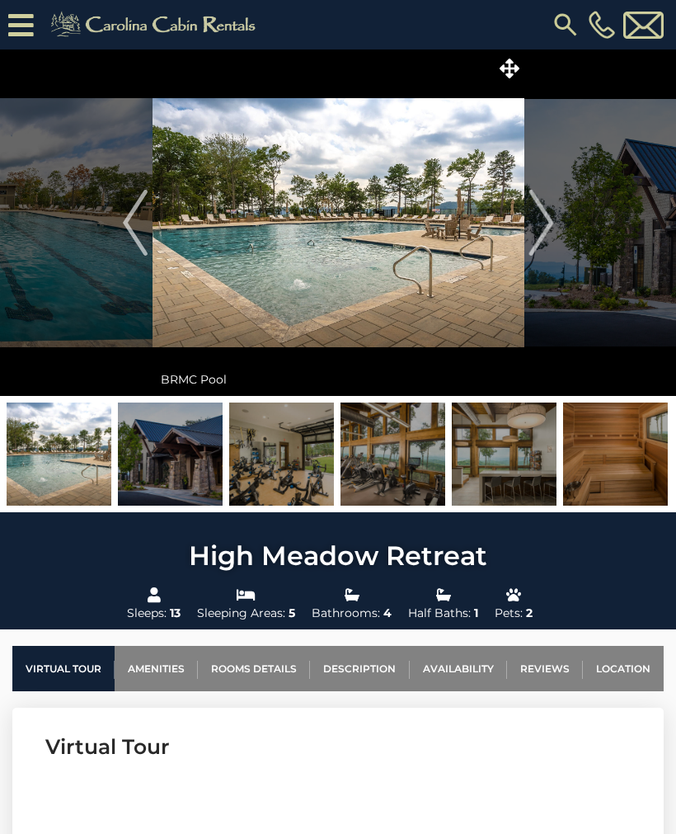
click at [546, 220] on img "Next" at bounding box center [541, 223] width 25 height 66
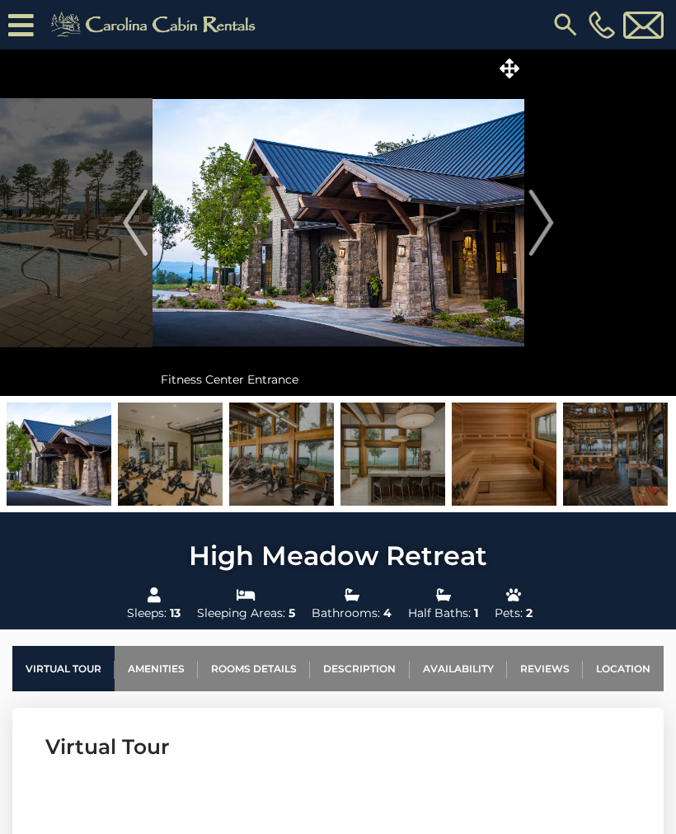
click at [542, 223] on img "Next" at bounding box center [541, 223] width 25 height 66
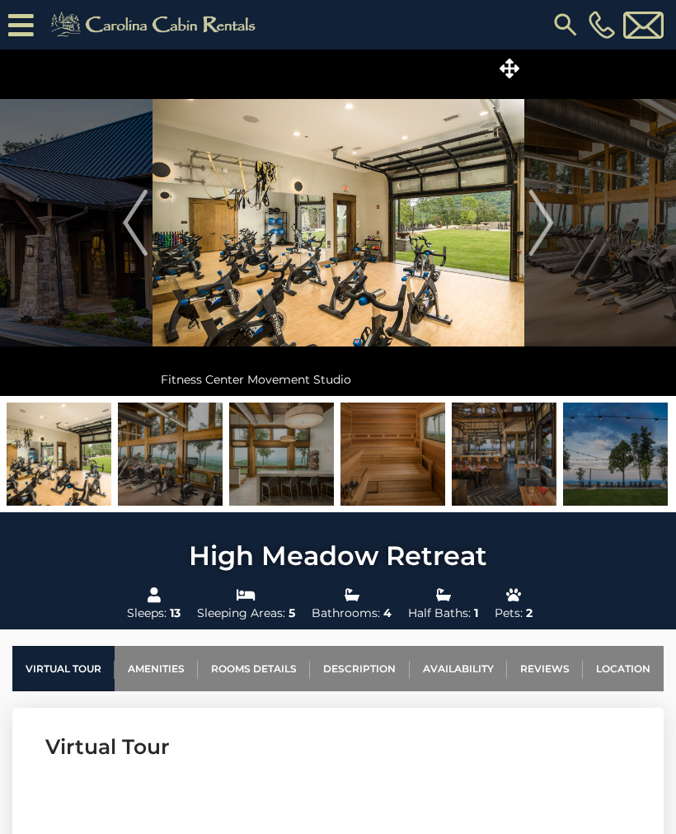
click at [548, 223] on img "Next" at bounding box center [541, 223] width 25 height 66
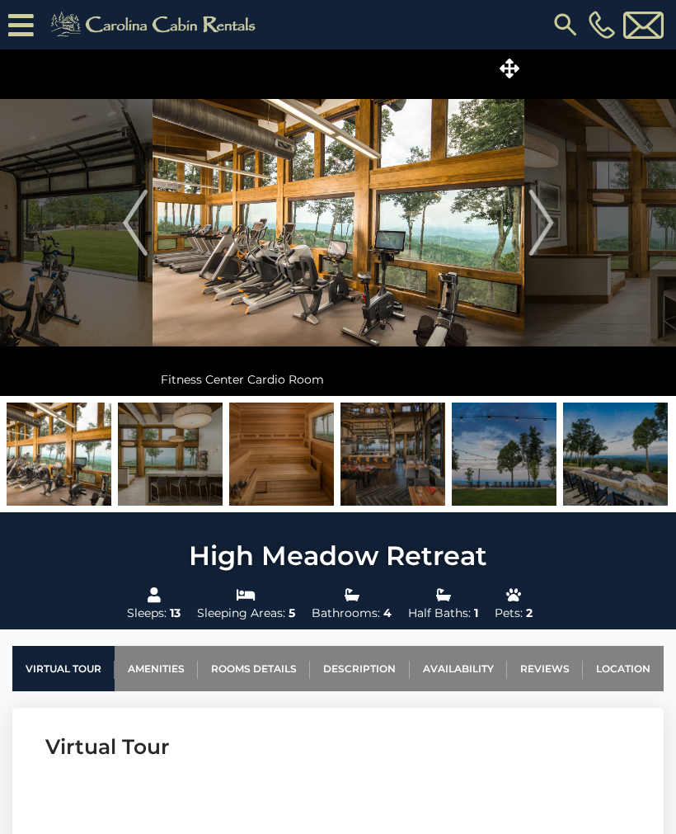
click at [547, 223] on img "Next" at bounding box center [541, 223] width 25 height 66
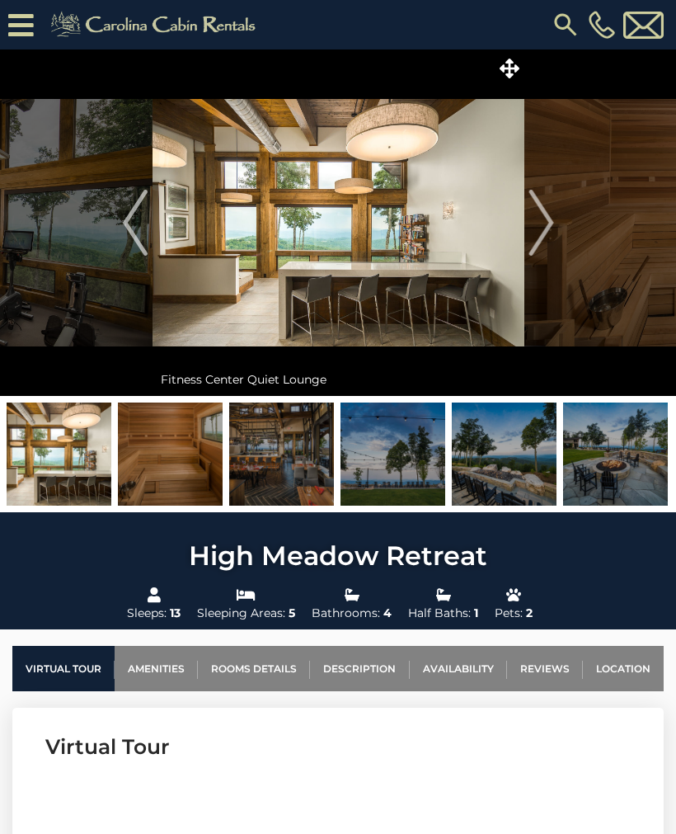
click at [544, 221] on img "Next" at bounding box center [541, 223] width 25 height 66
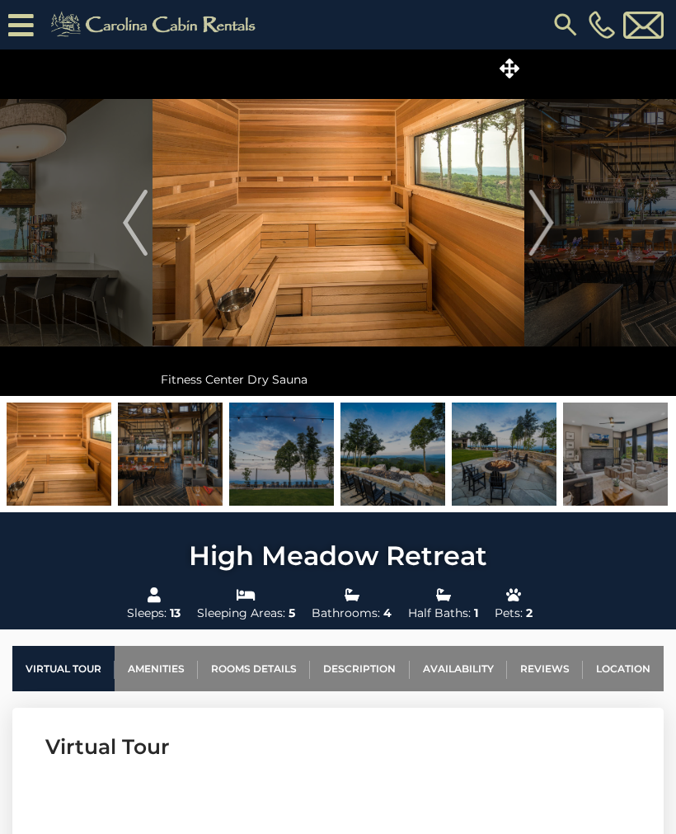
click at [546, 223] on img "Next" at bounding box center [541, 223] width 25 height 66
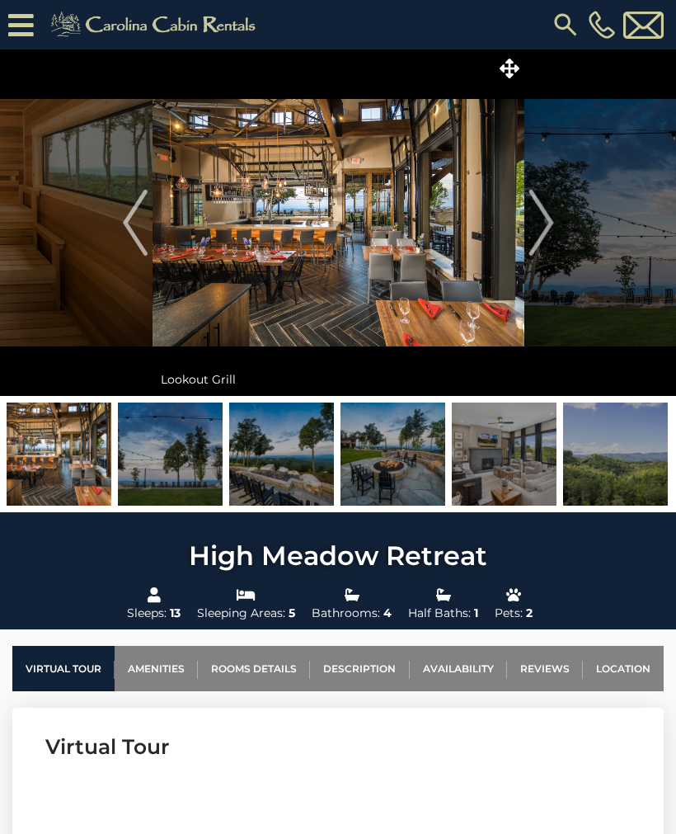
click at [547, 222] on img "Next" at bounding box center [541, 223] width 25 height 66
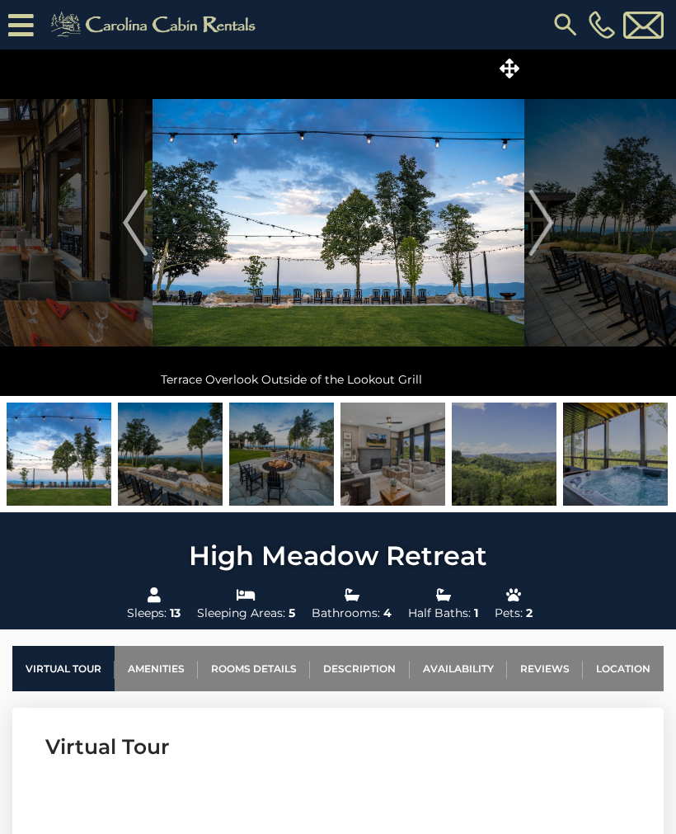
click at [548, 219] on img "Next" at bounding box center [541, 223] width 25 height 66
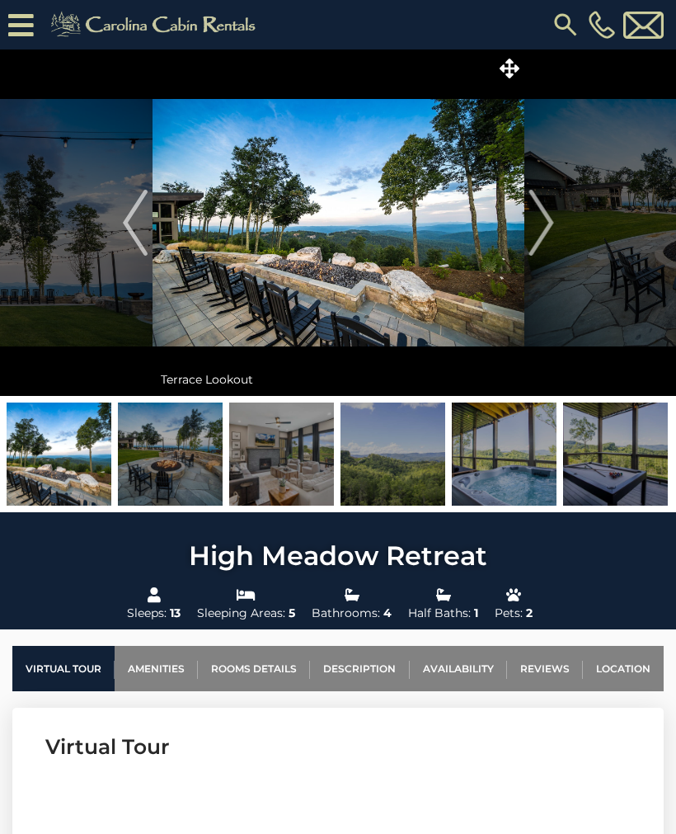
click at [550, 219] on img "Next" at bounding box center [541, 223] width 25 height 66
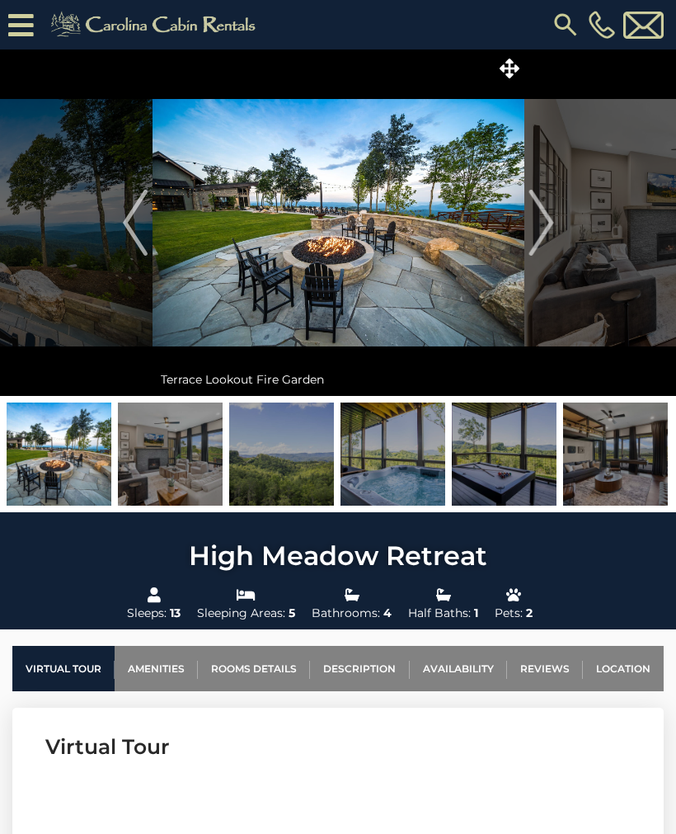
click at [550, 221] on img "Next" at bounding box center [541, 223] width 25 height 66
